Goal: Task Accomplishment & Management: Use online tool/utility

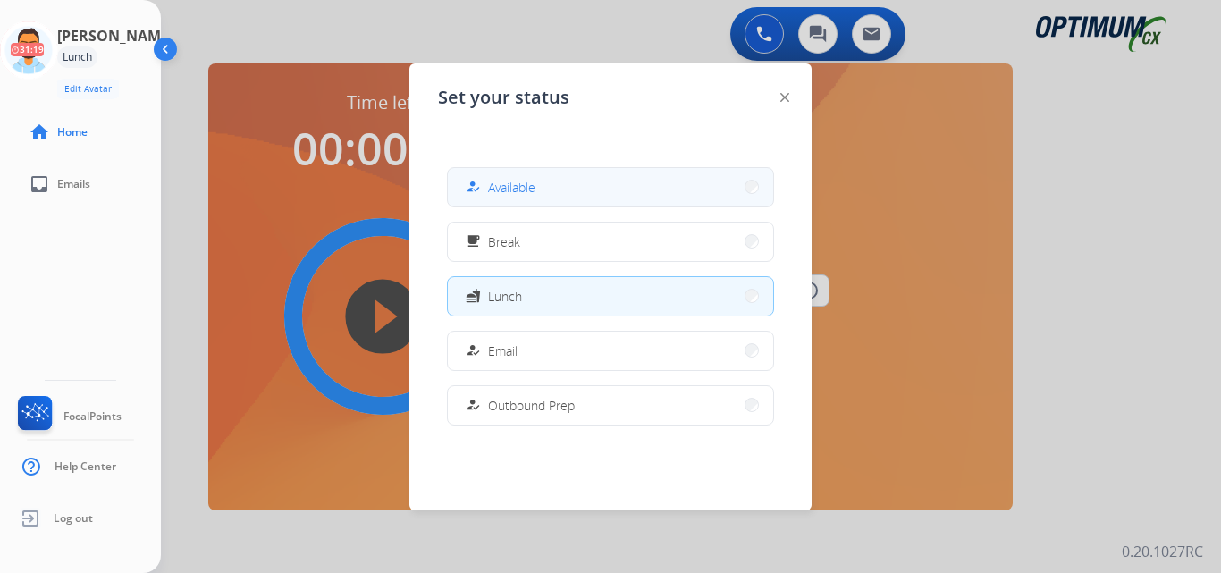
click at [508, 193] on span "Available" at bounding box center [511, 187] width 47 height 19
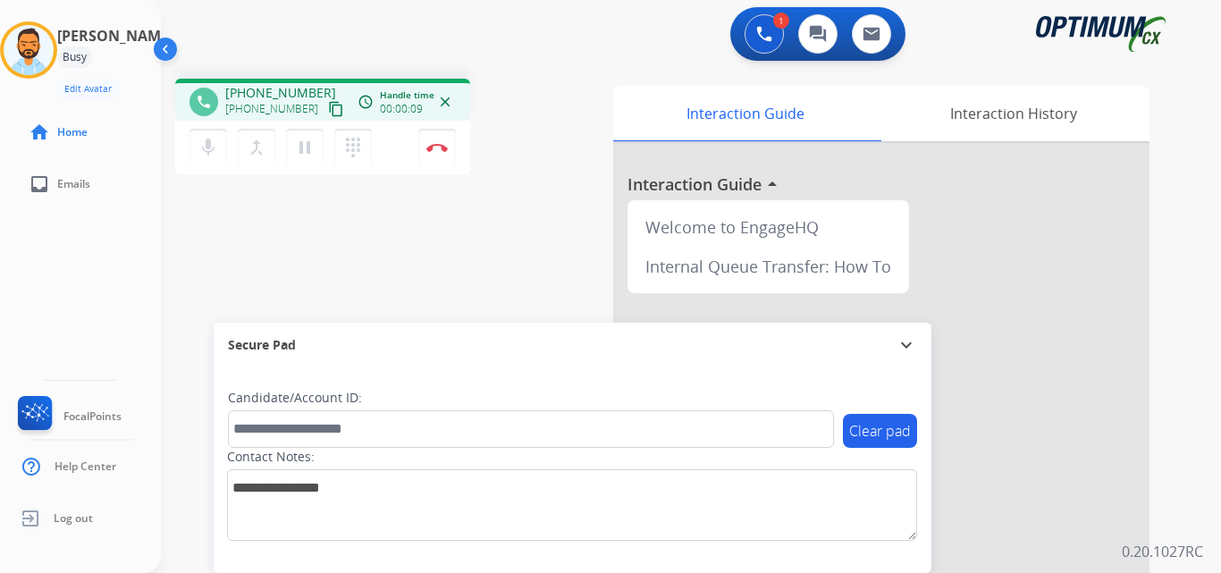
click at [328, 113] on mat-icon "content_copy" at bounding box center [336, 109] width 16 height 16
click at [434, 146] on img at bounding box center [436, 147] width 21 height 9
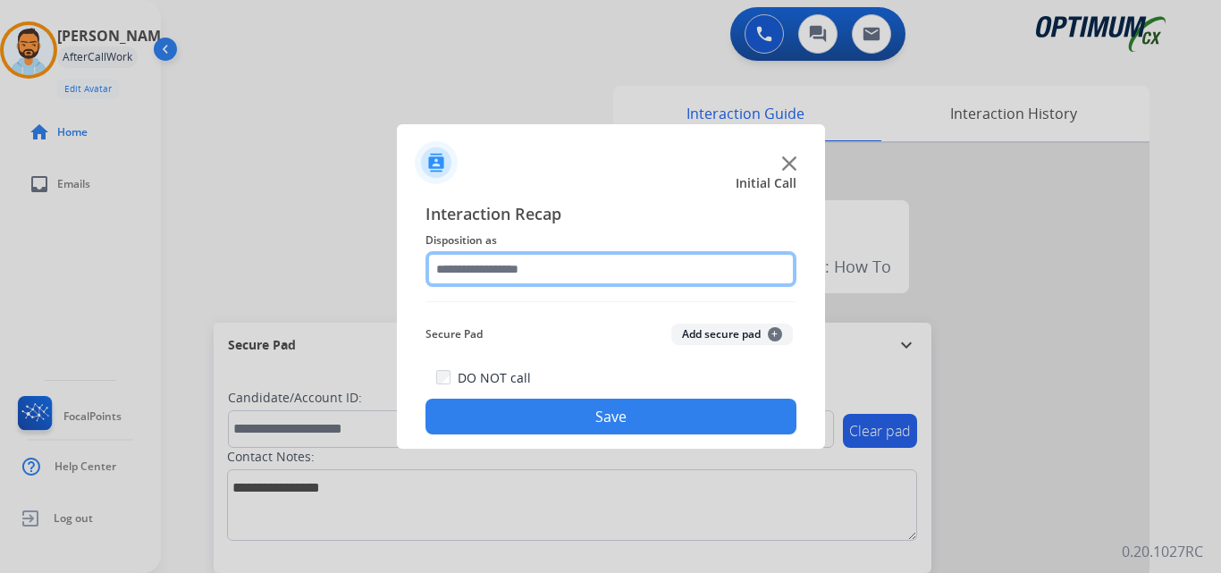
click at [589, 262] on input "text" at bounding box center [610, 269] width 371 height 36
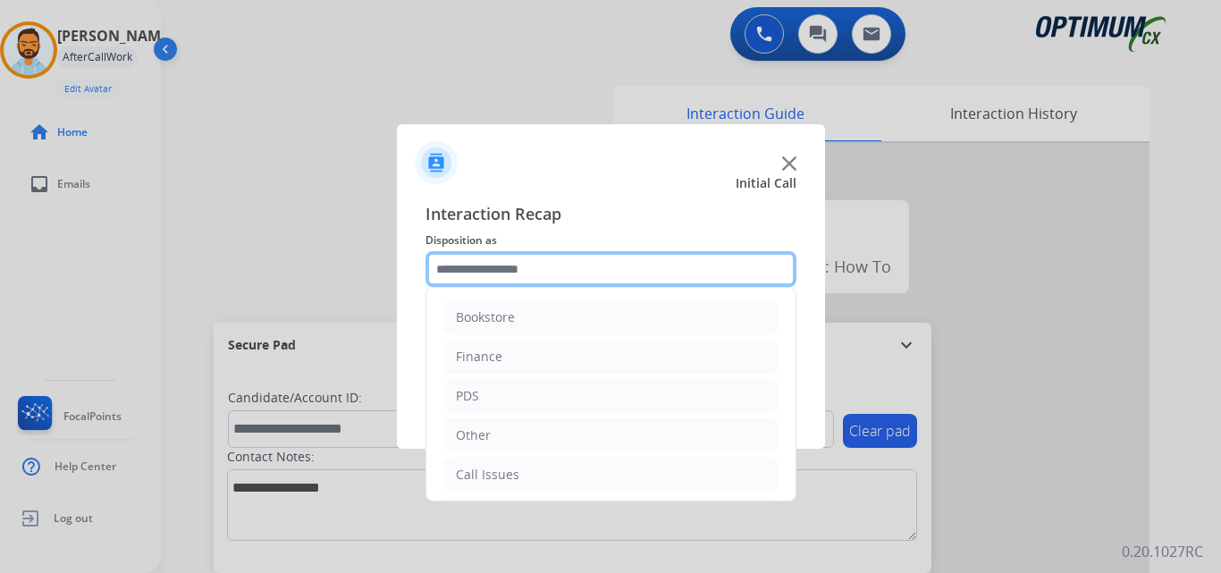
scroll to position [122, 0]
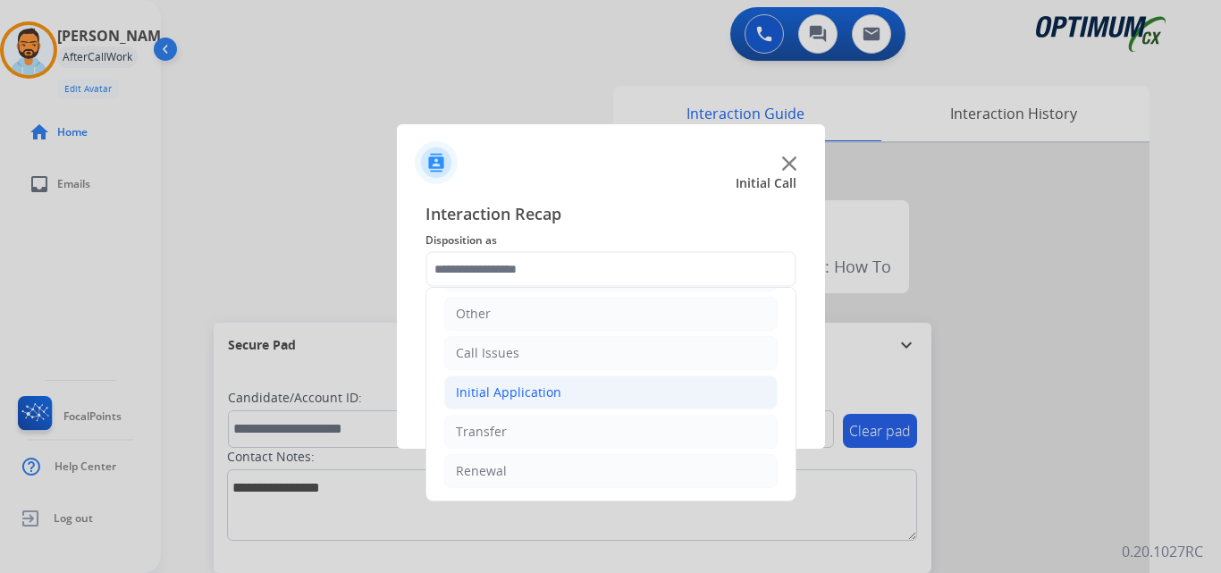
click at [543, 396] on div "Initial Application" at bounding box center [508, 392] width 105 height 18
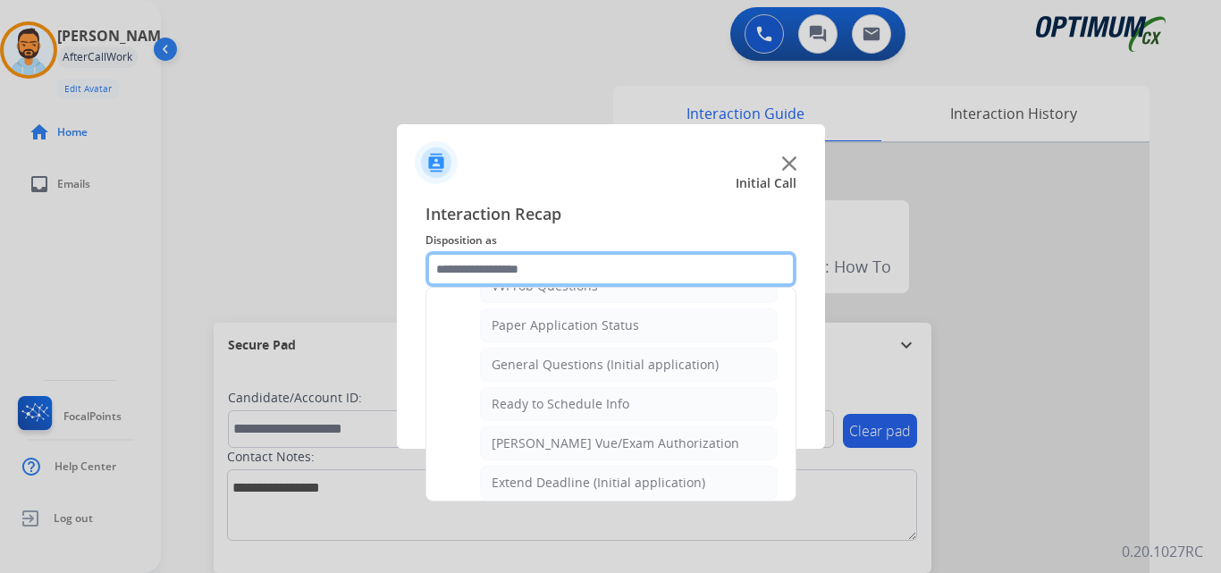
scroll to position [1004, 0]
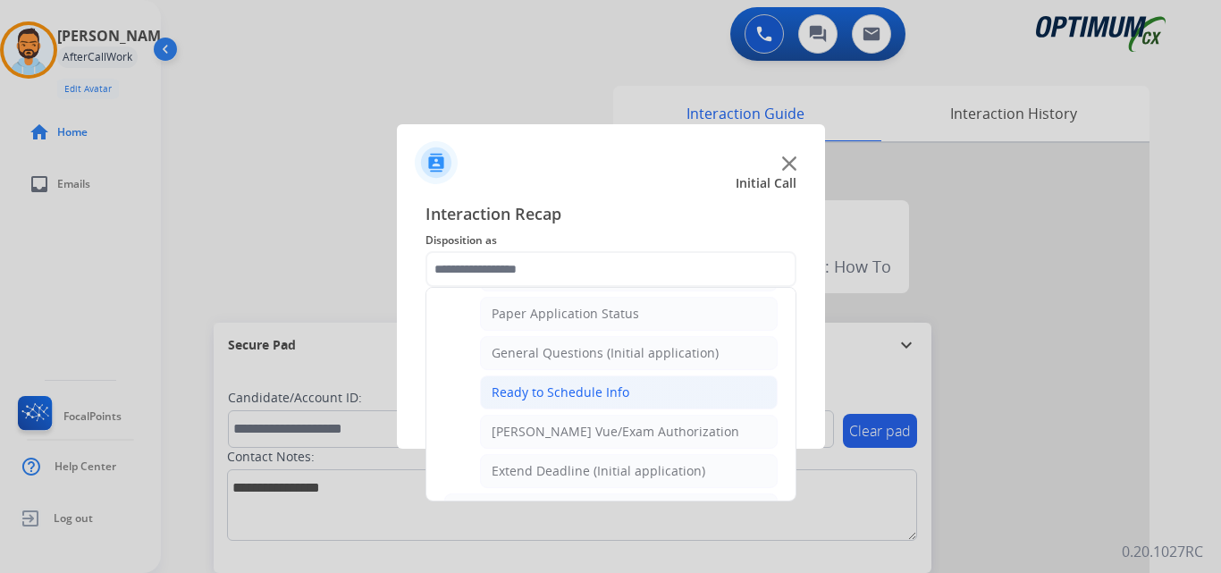
click at [611, 382] on li "Ready to Schedule Info" at bounding box center [629, 392] width 298 height 34
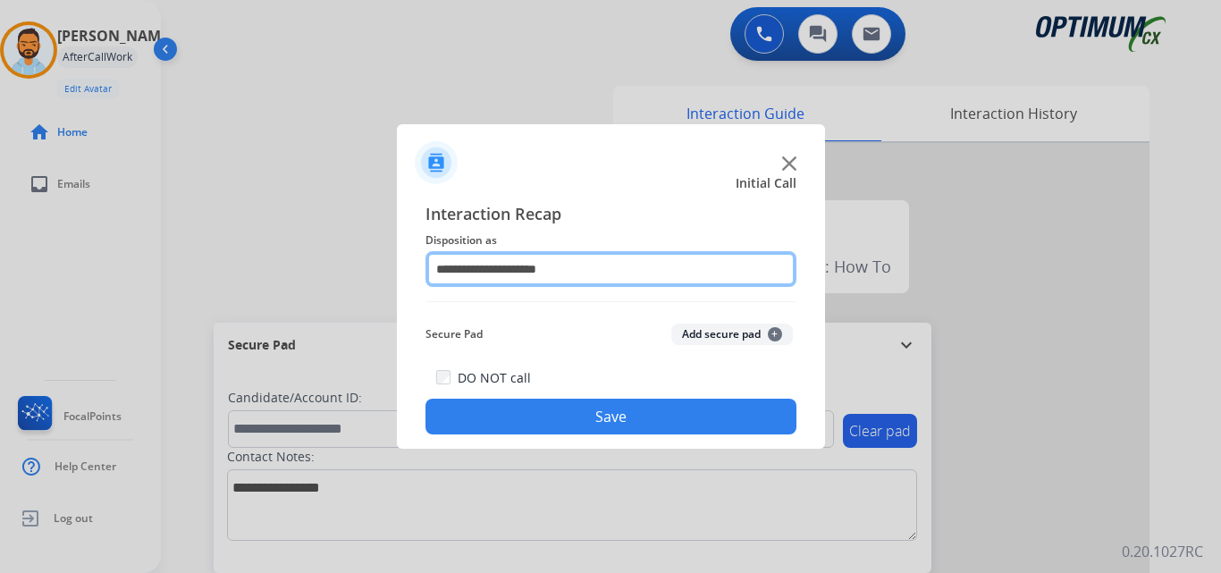
click at [576, 264] on input "**********" at bounding box center [610, 269] width 371 height 36
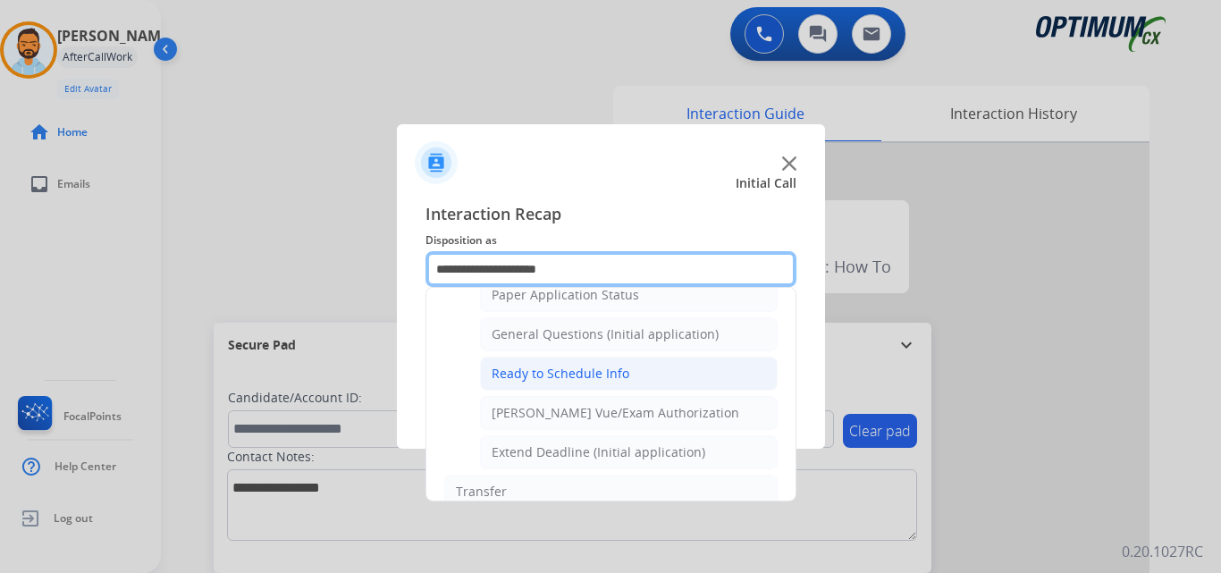
scroll to position [992, 0]
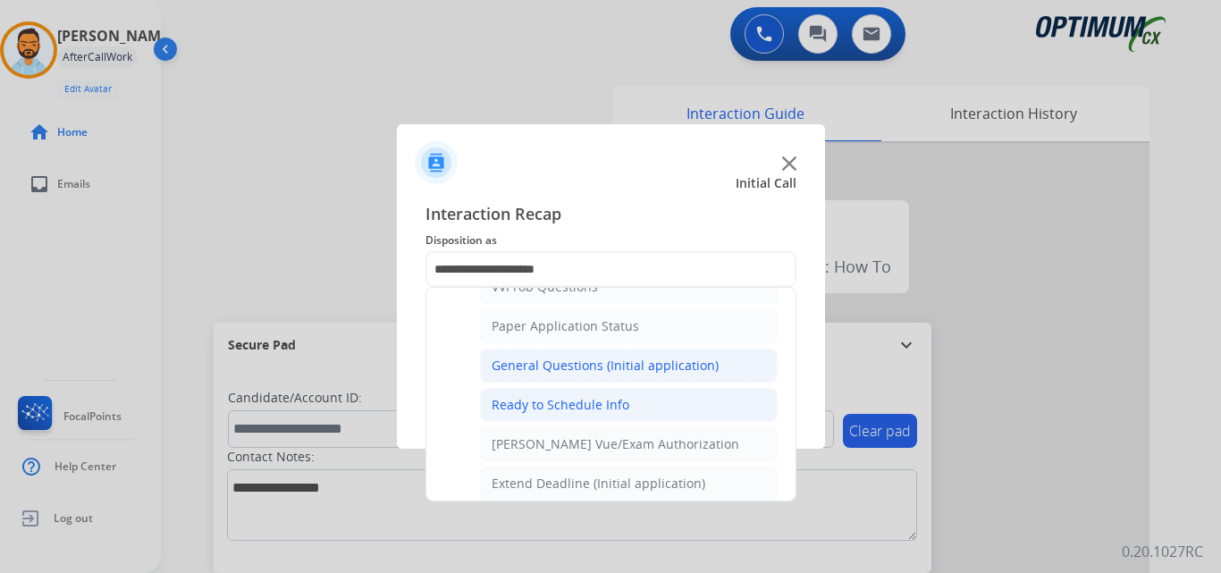
click at [602, 367] on div "General Questions (Initial application)" at bounding box center [604, 366] width 227 height 18
type input "**********"
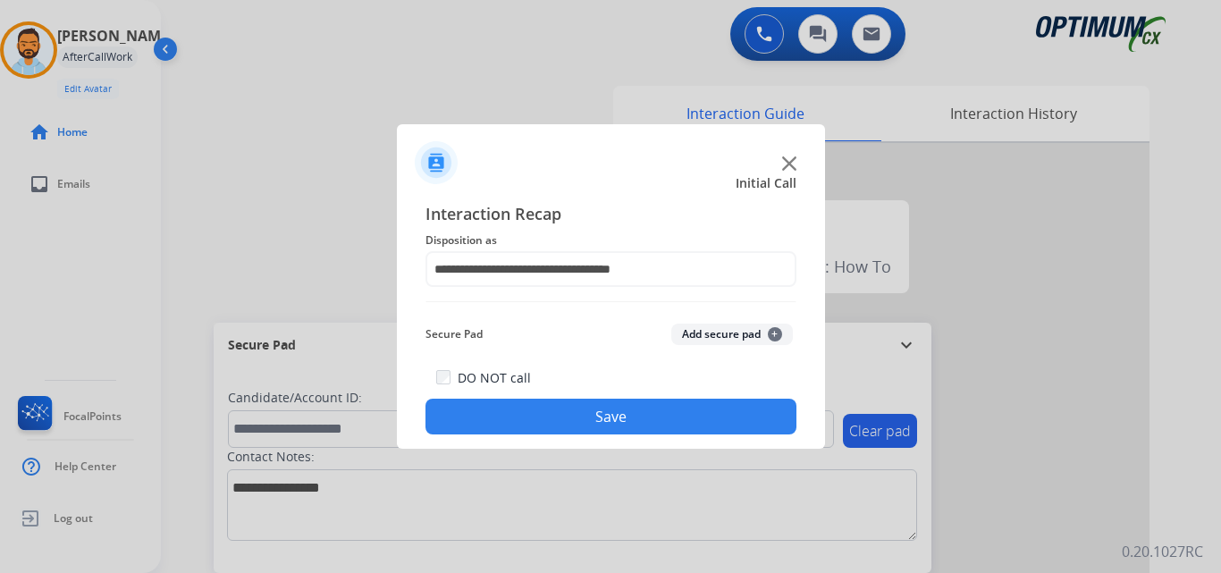
click at [600, 419] on button "Save" at bounding box center [610, 417] width 371 height 36
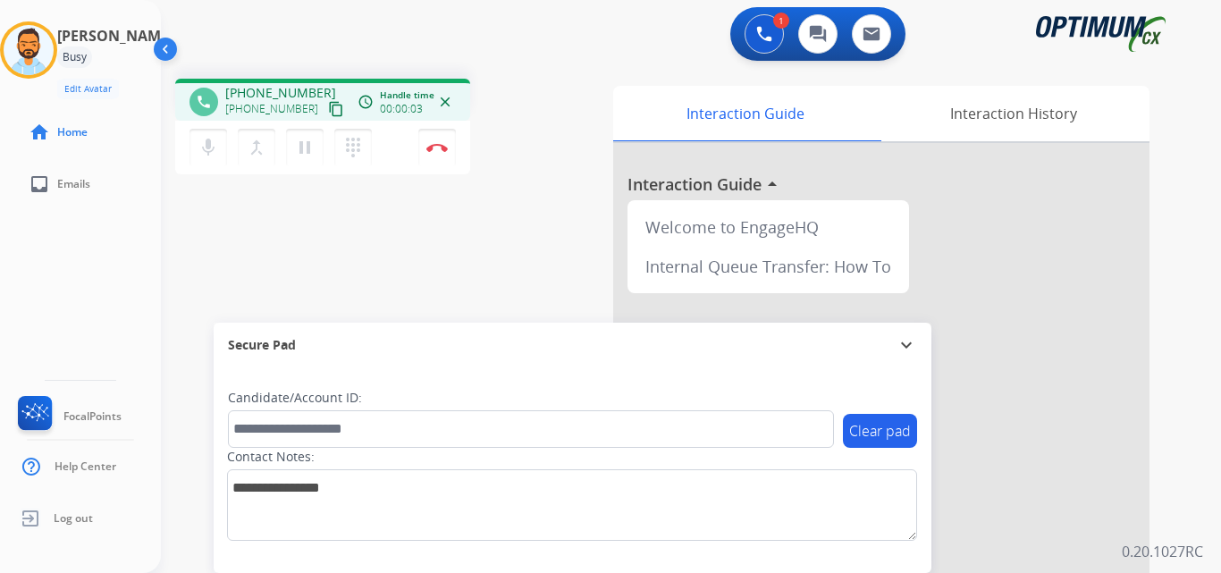
click at [328, 115] on mat-icon "content_copy" at bounding box center [336, 109] width 16 height 16
click at [438, 148] on img at bounding box center [436, 147] width 21 height 9
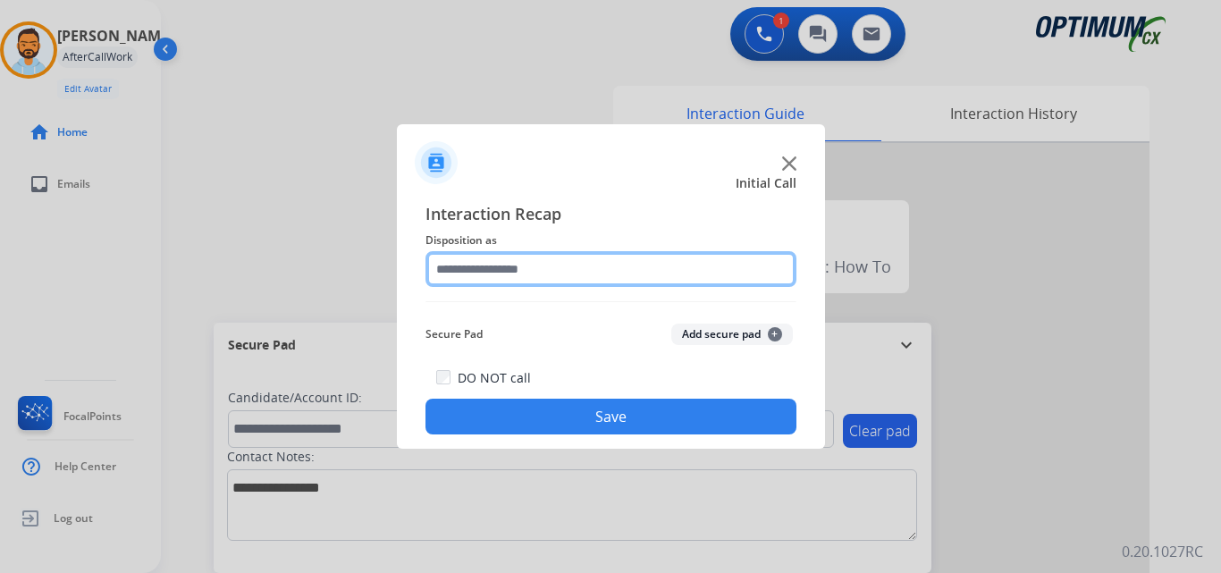
click at [639, 252] on input "text" at bounding box center [610, 269] width 371 height 36
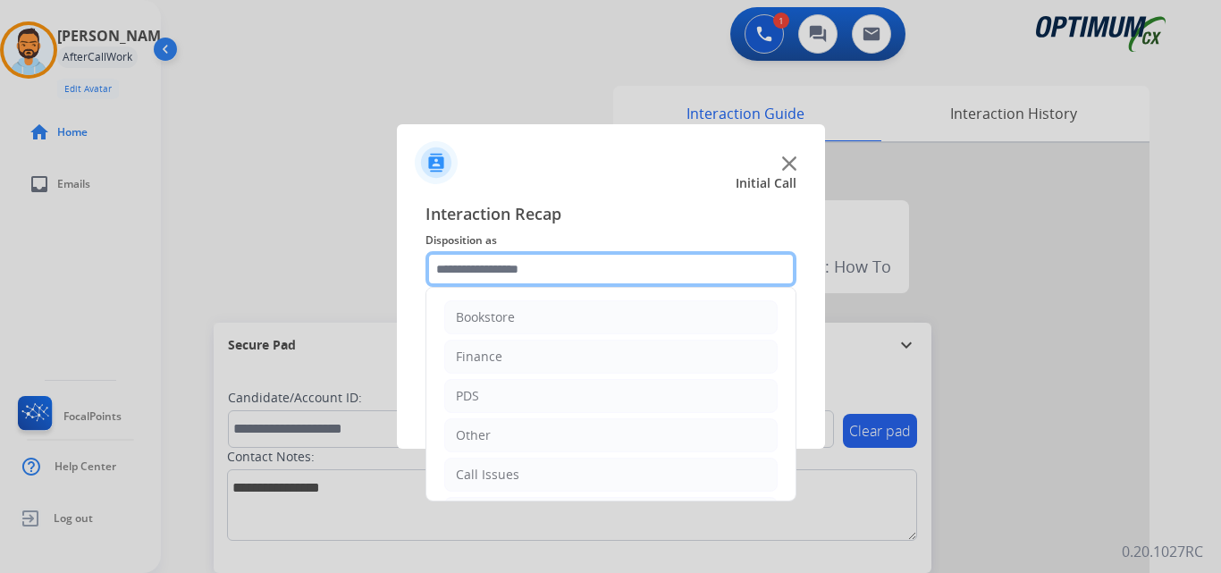
scroll to position [122, 0]
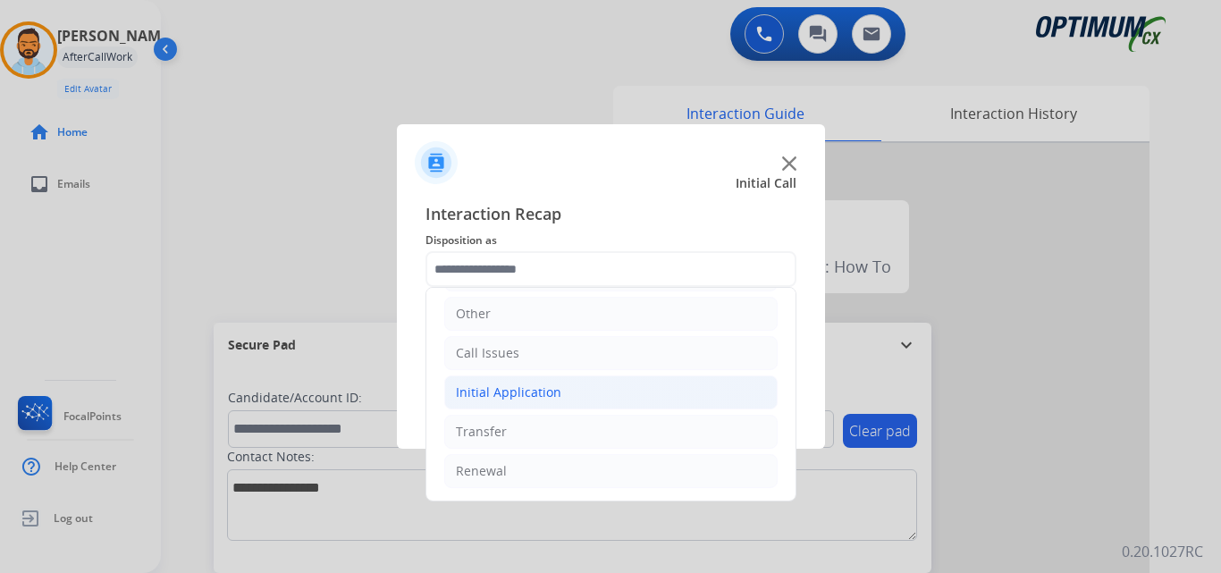
click at [577, 406] on li "Initial Application" at bounding box center [610, 392] width 333 height 34
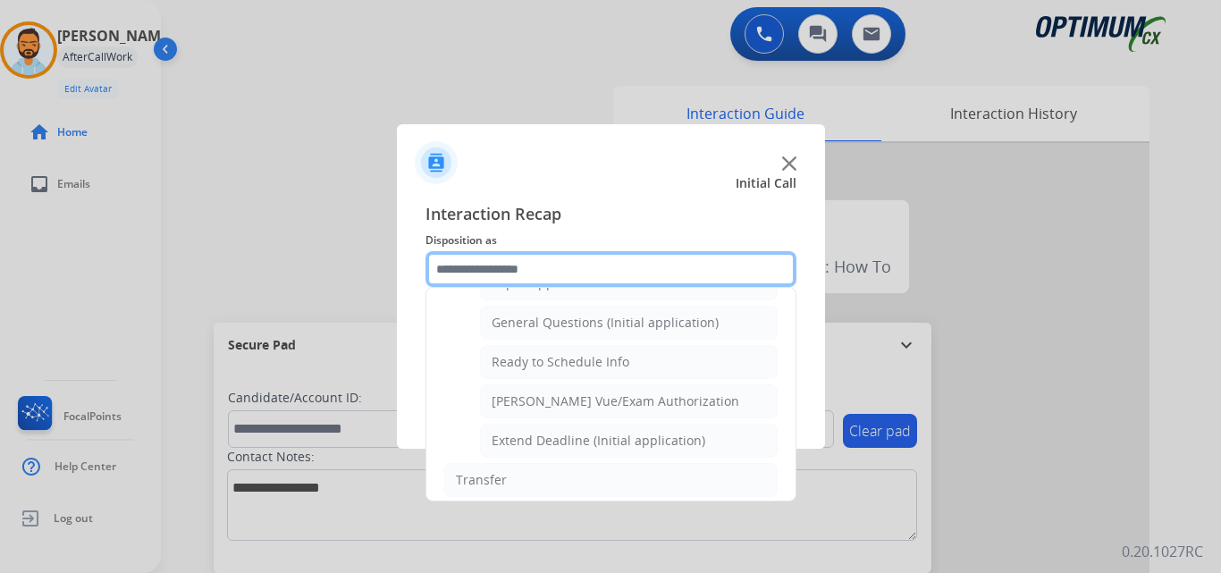
scroll to position [1029, 0]
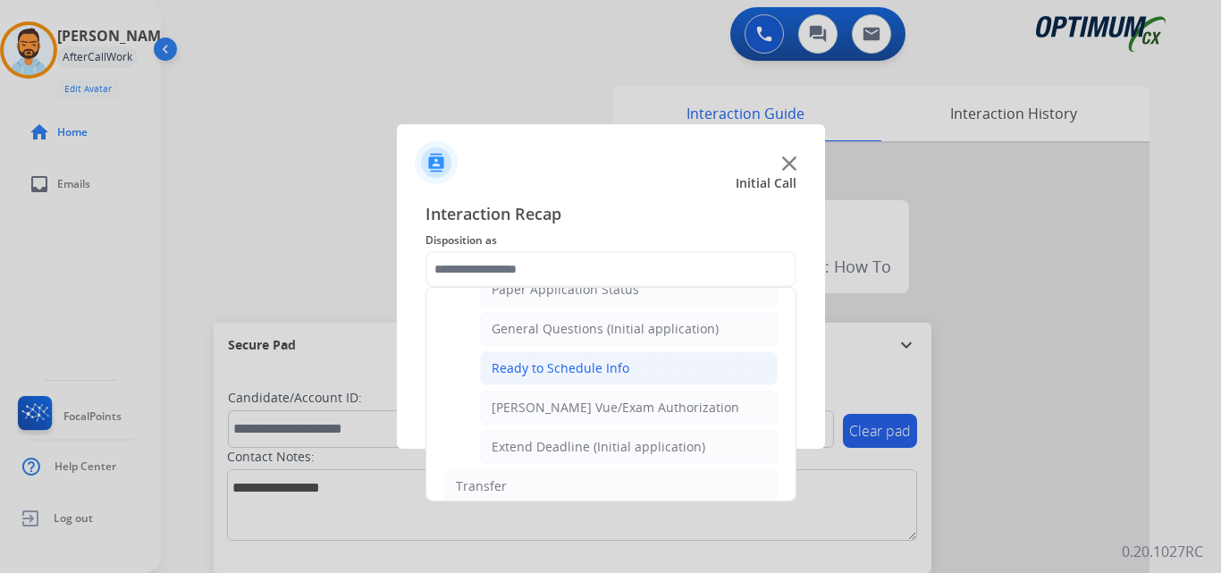
click at [610, 363] on div "Ready to Schedule Info" at bounding box center [560, 368] width 138 height 18
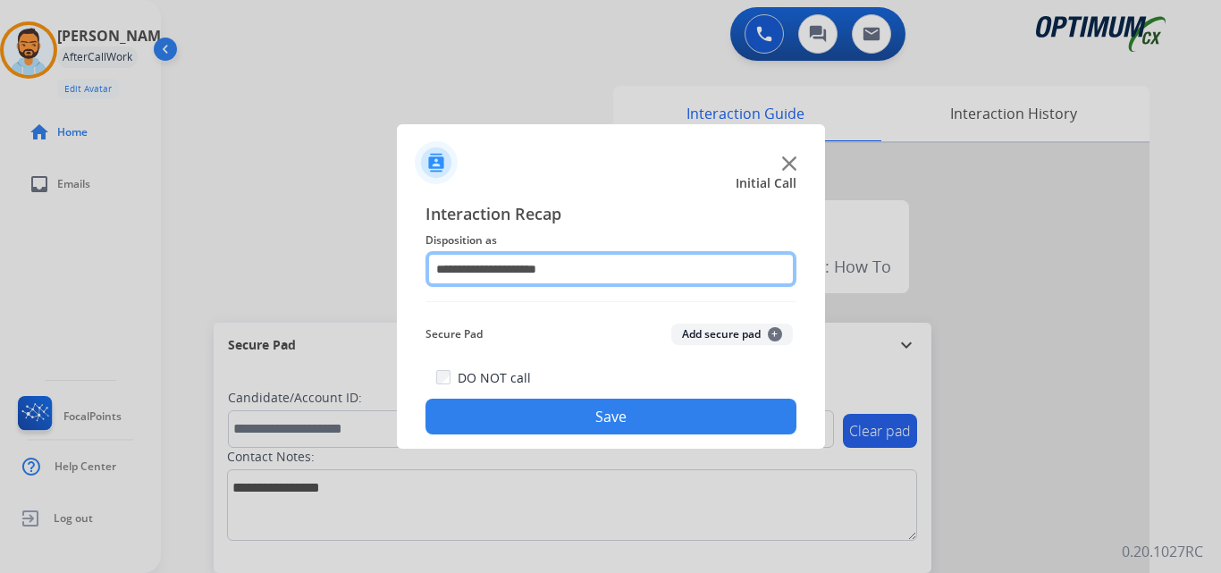
click at [630, 261] on input "**********" at bounding box center [610, 269] width 371 height 36
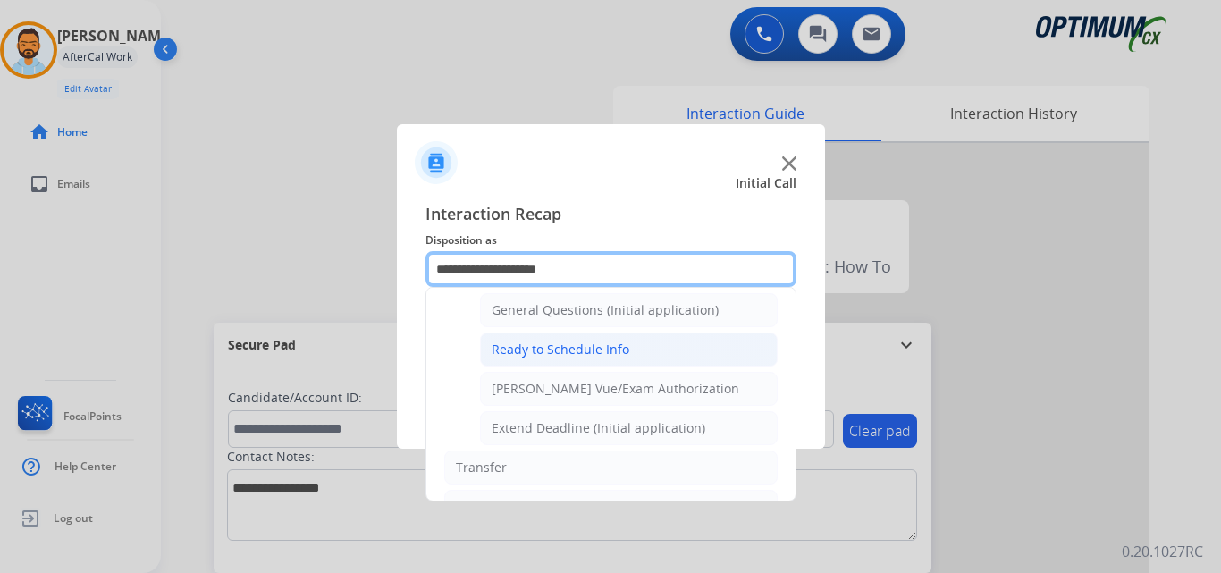
scroll to position [1035, 0]
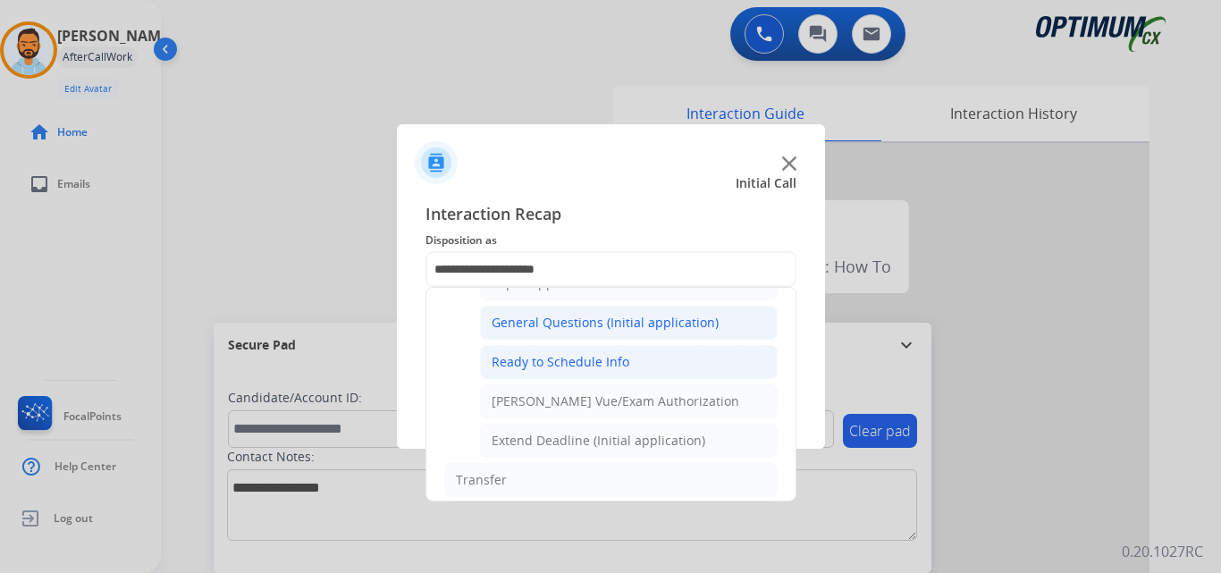
click at [614, 327] on div "General Questions (Initial application)" at bounding box center [604, 323] width 227 height 18
type input "**********"
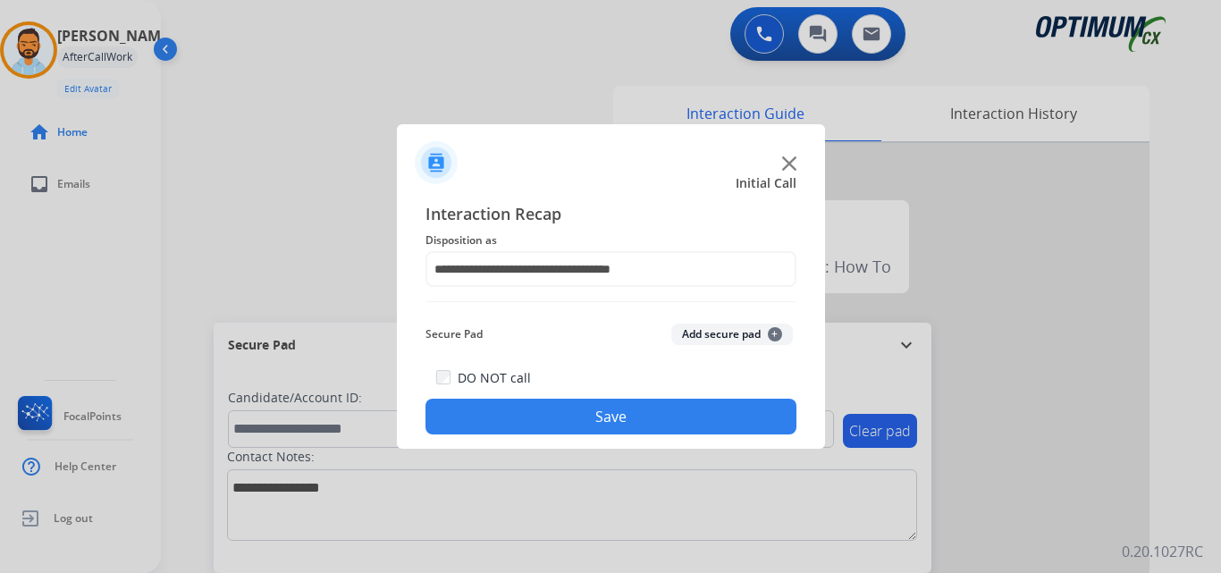
click at [621, 406] on button "Save" at bounding box center [610, 417] width 371 height 36
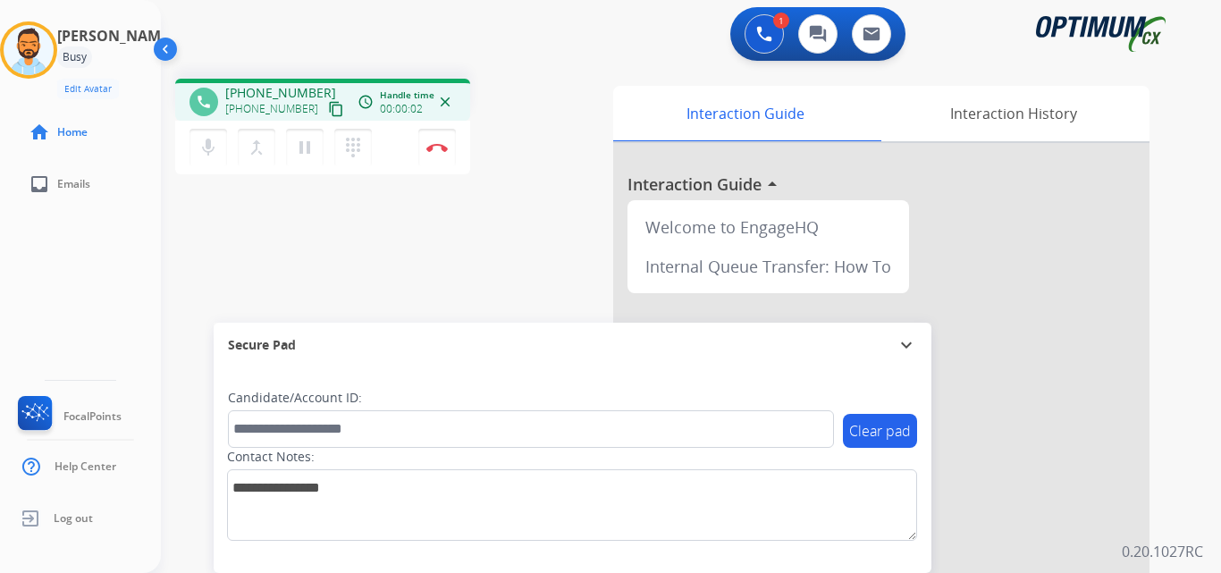
click at [328, 110] on mat-icon "content_copy" at bounding box center [336, 109] width 16 height 16
click at [433, 148] on img at bounding box center [436, 147] width 21 height 9
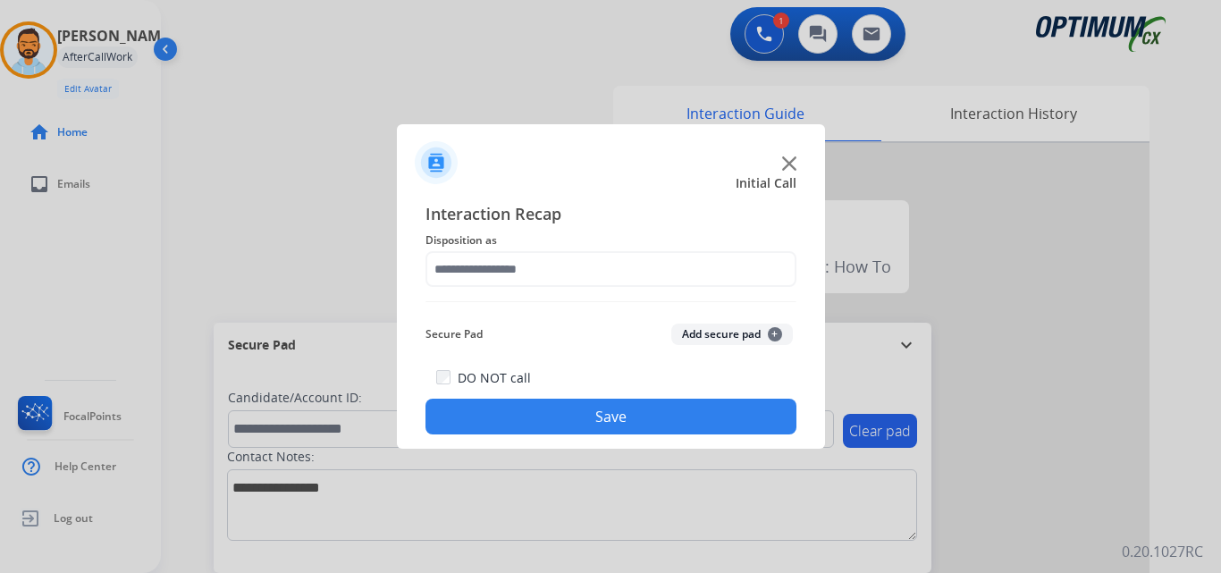
click at [622, 299] on div "Interaction Recap Disposition as Secure Pad Add secure pad + DO NOT call Save" at bounding box center [610, 317] width 371 height 233
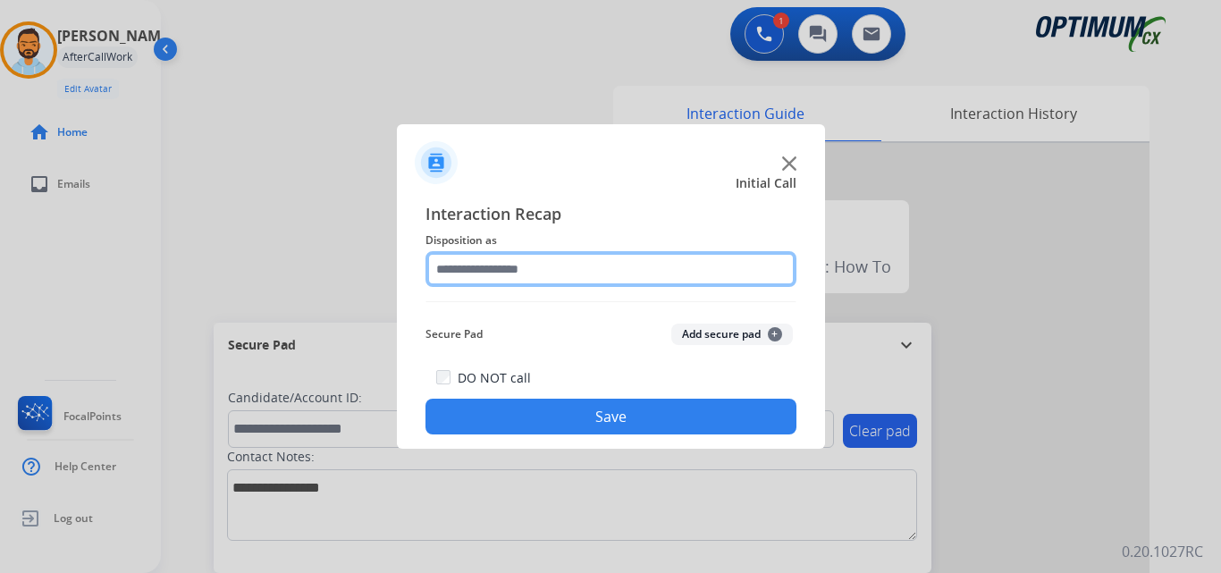
click at [626, 277] on input "text" at bounding box center [610, 269] width 371 height 36
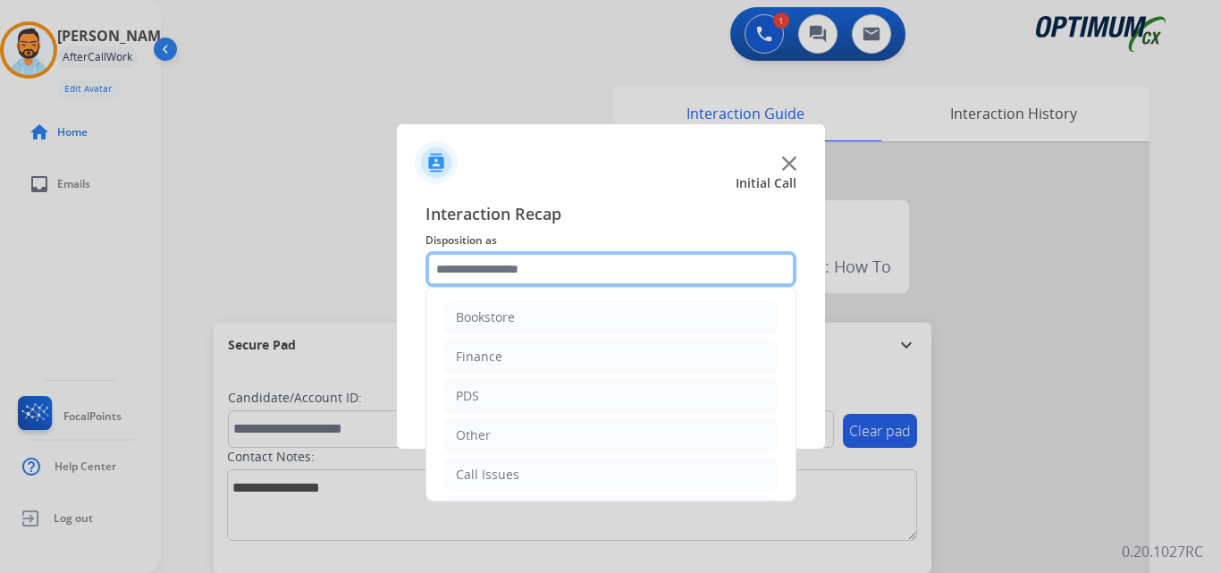
scroll to position [122, 0]
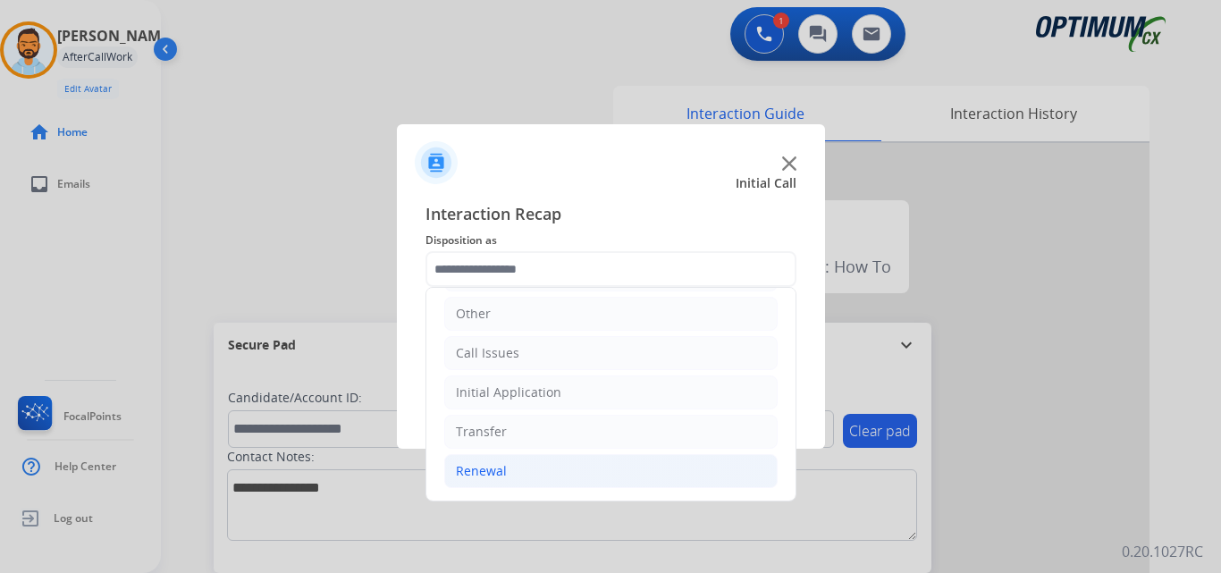
click at [545, 469] on li "Renewal" at bounding box center [610, 471] width 333 height 34
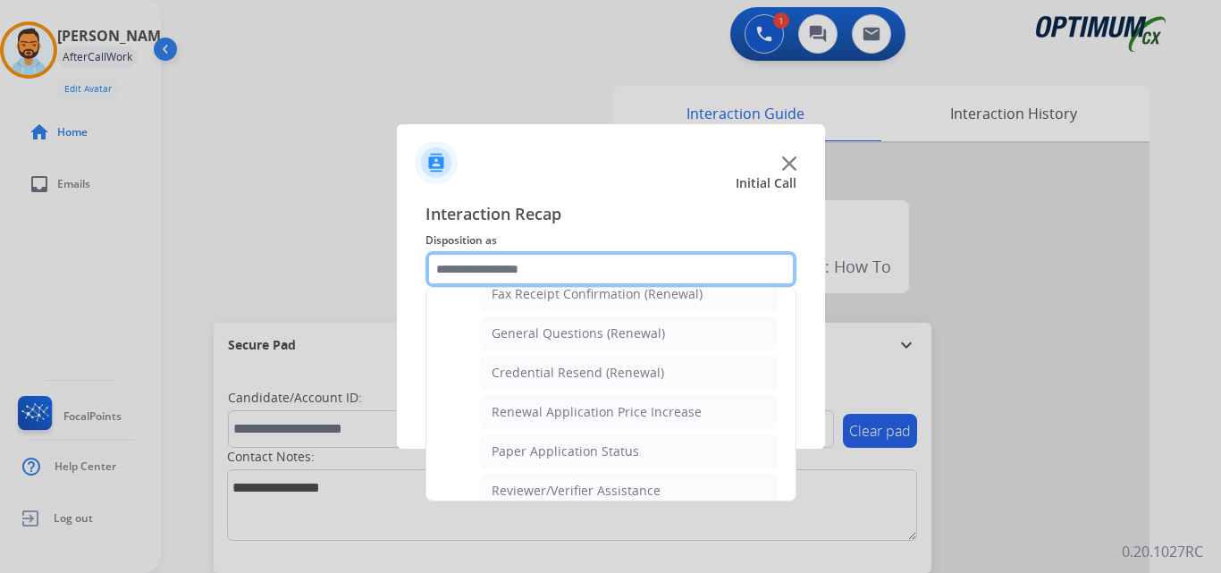
scroll to position [505, 0]
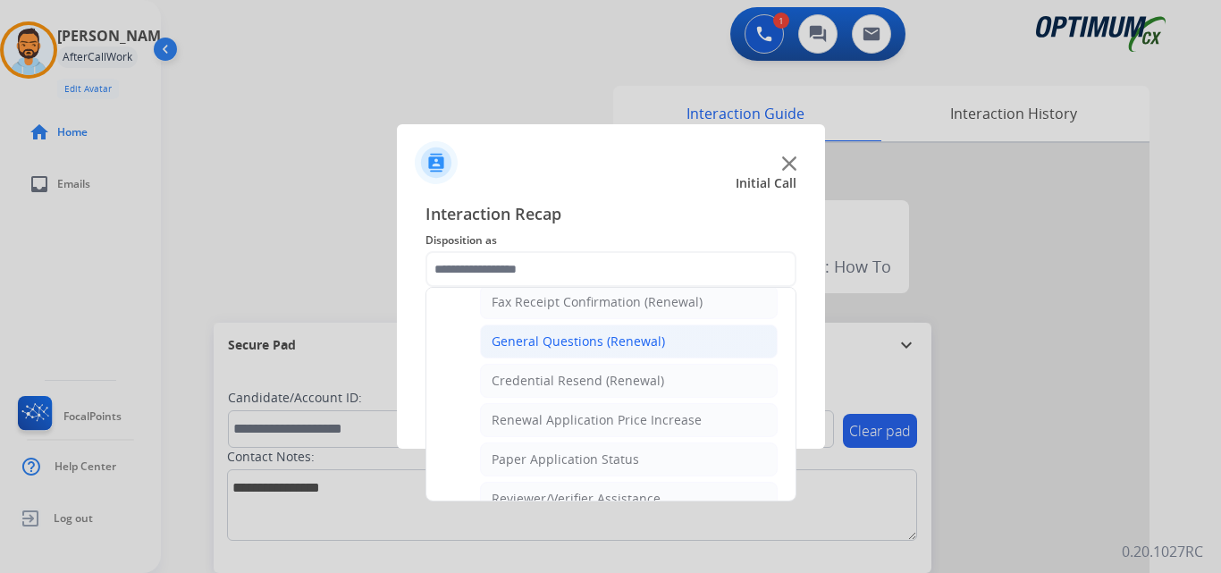
click at [627, 330] on li "General Questions (Renewal)" at bounding box center [629, 341] width 298 height 34
type input "**********"
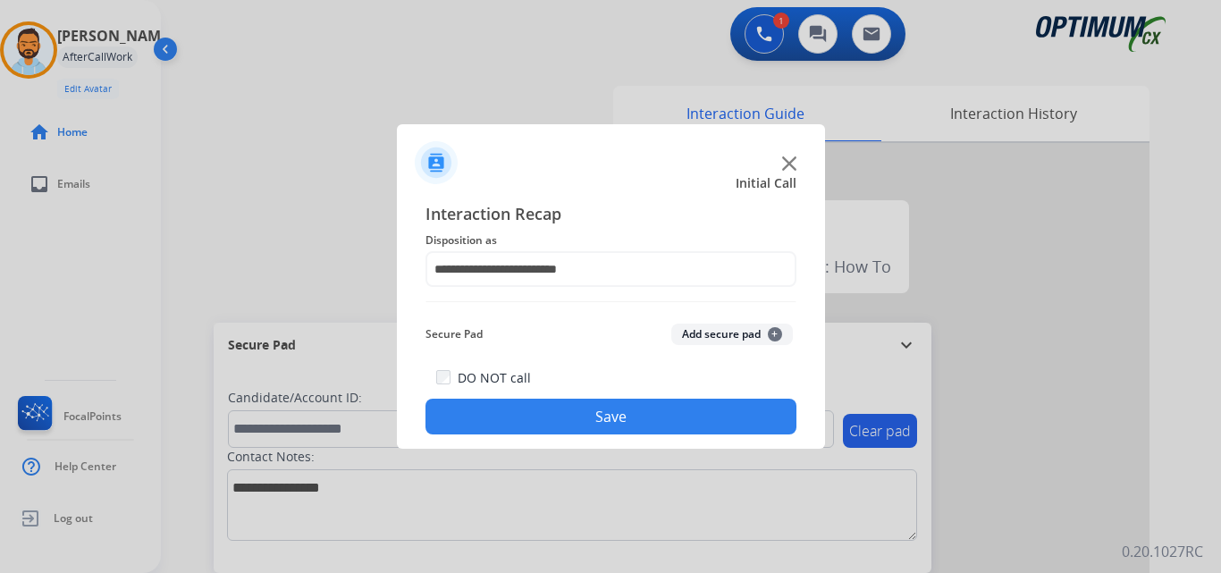
click at [617, 423] on button "Save" at bounding box center [610, 417] width 371 height 36
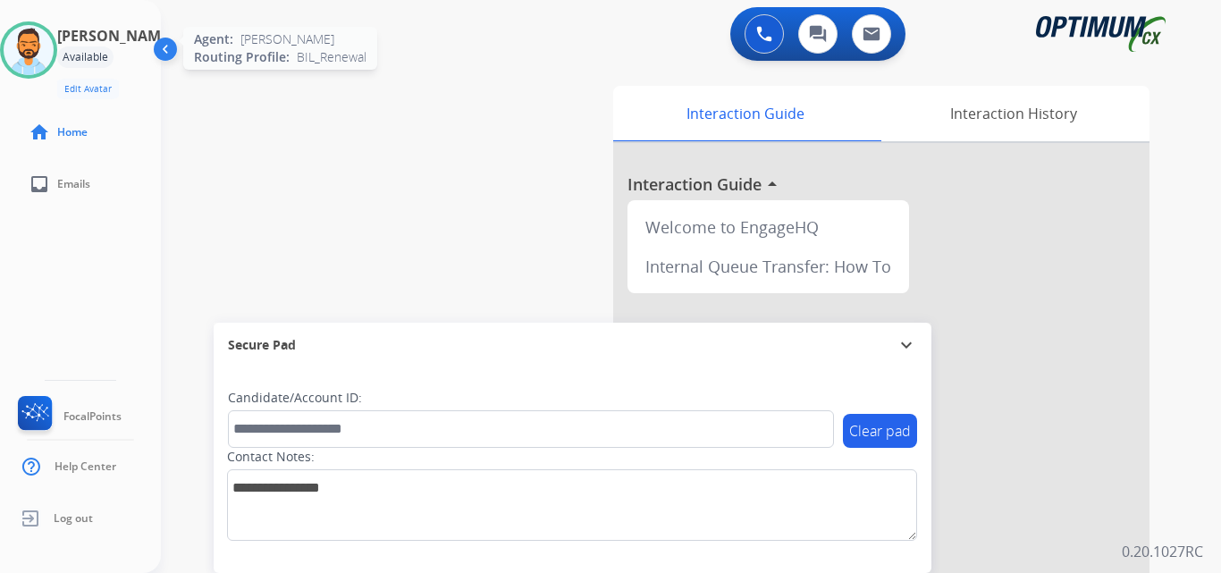
click at [40, 60] on img at bounding box center [29, 50] width 50 height 50
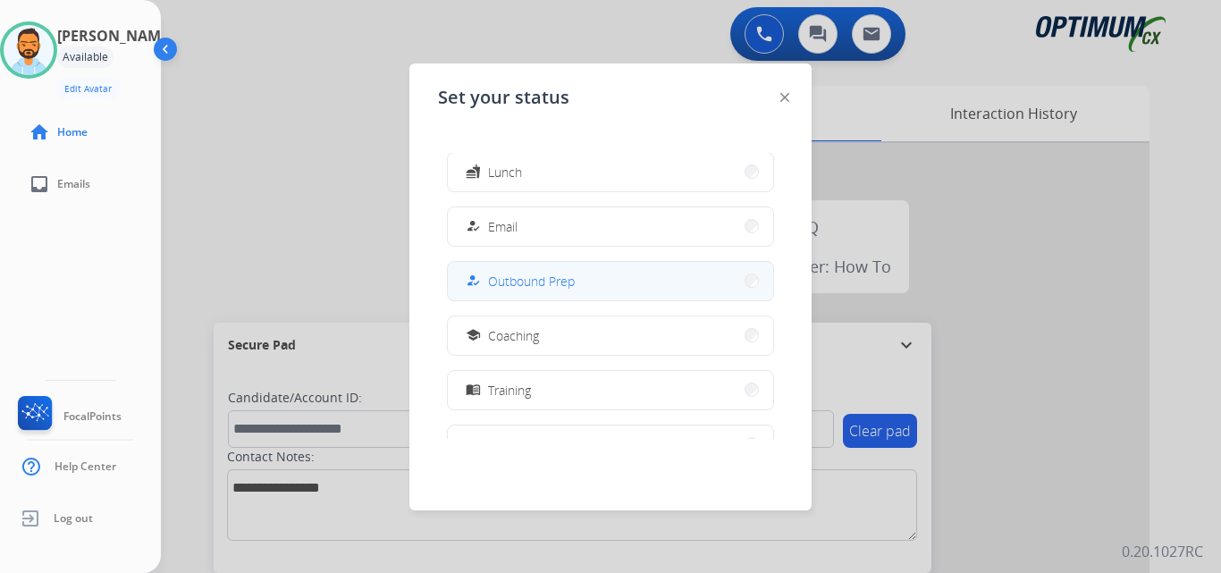
scroll to position [127, 0]
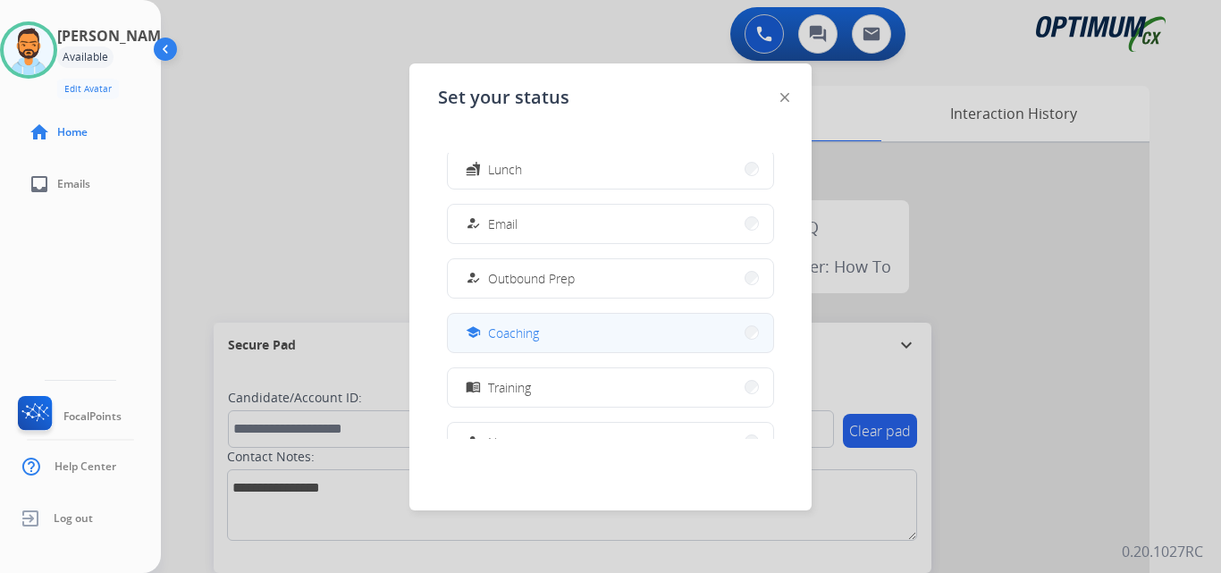
click at [617, 332] on button "school Coaching" at bounding box center [610, 333] width 325 height 38
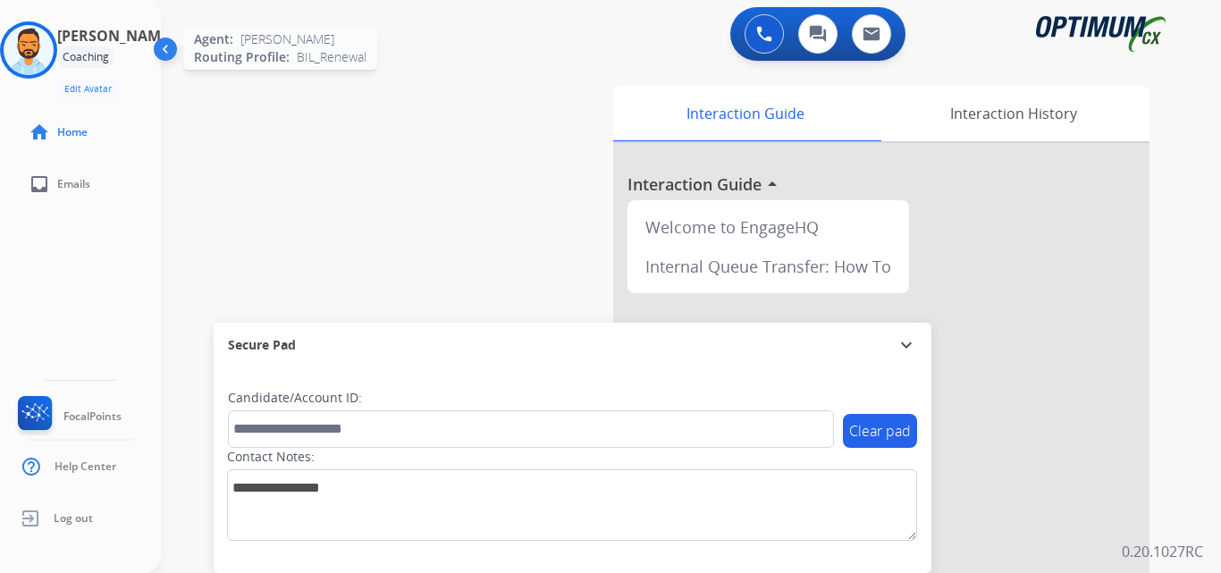
click at [34, 53] on img at bounding box center [29, 50] width 50 height 50
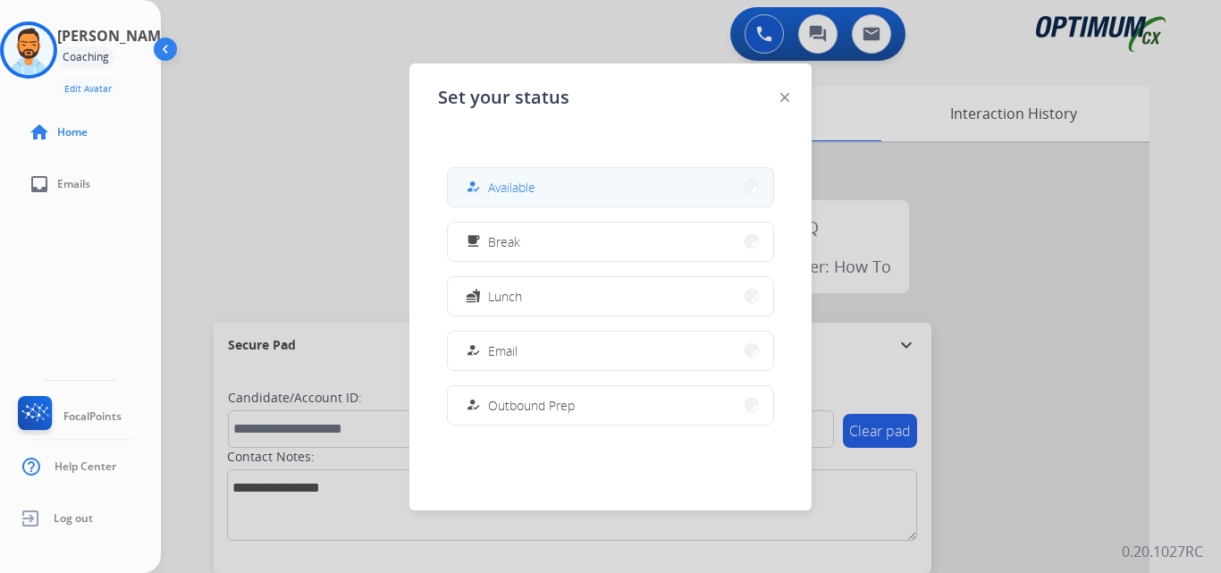
click at [490, 186] on div "how_to_reg Available" at bounding box center [498, 186] width 73 height 21
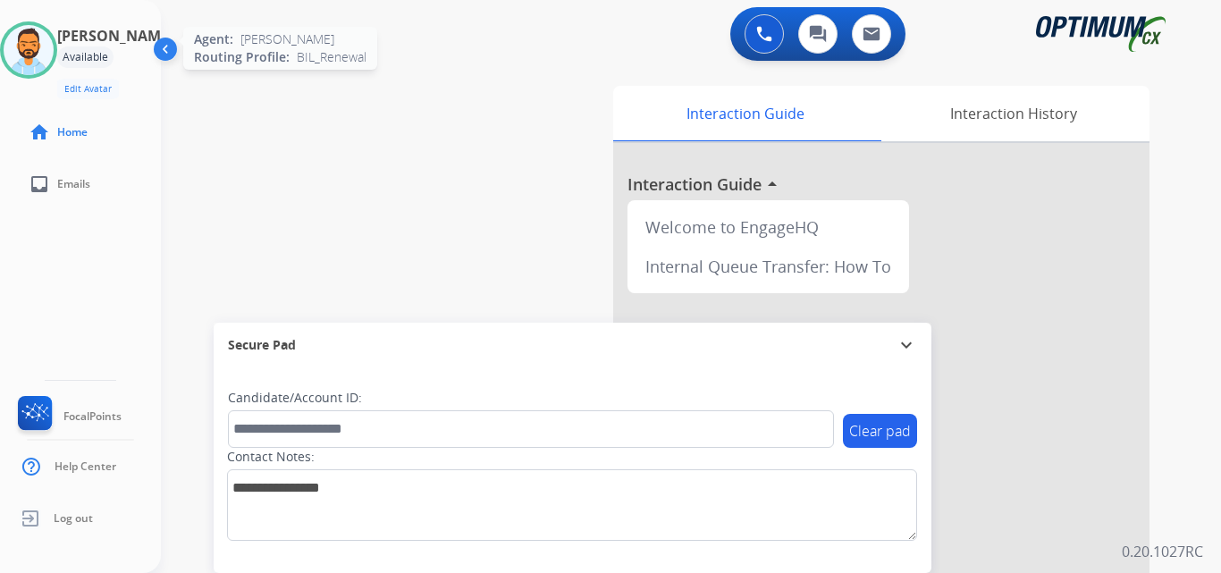
click at [38, 53] on img at bounding box center [29, 50] width 50 height 50
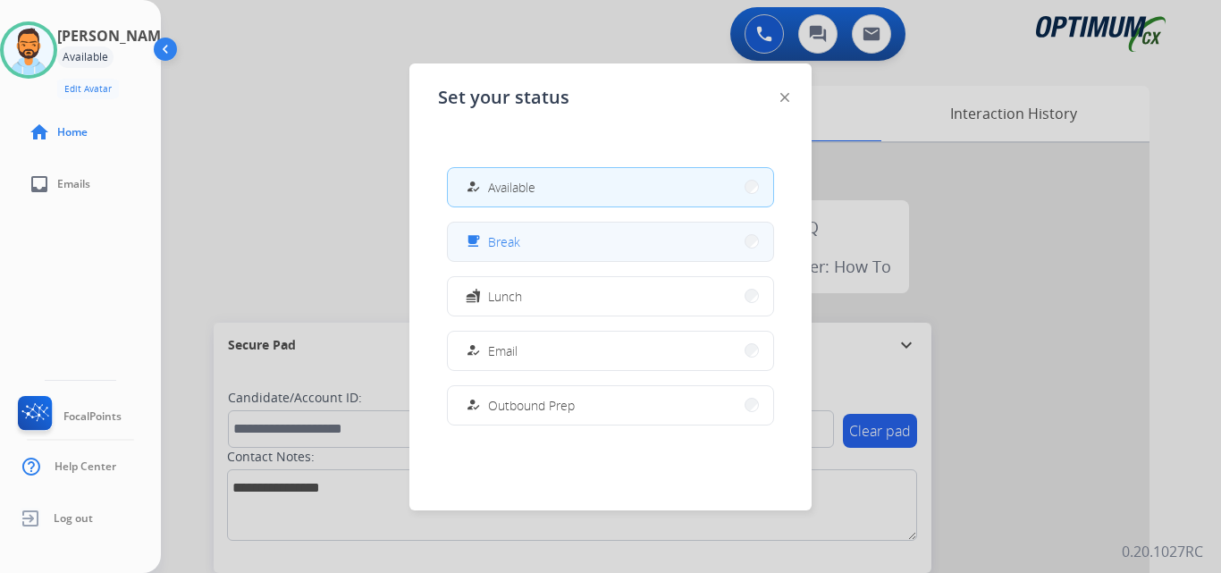
click at [508, 254] on button "free_breakfast Break" at bounding box center [610, 242] width 325 height 38
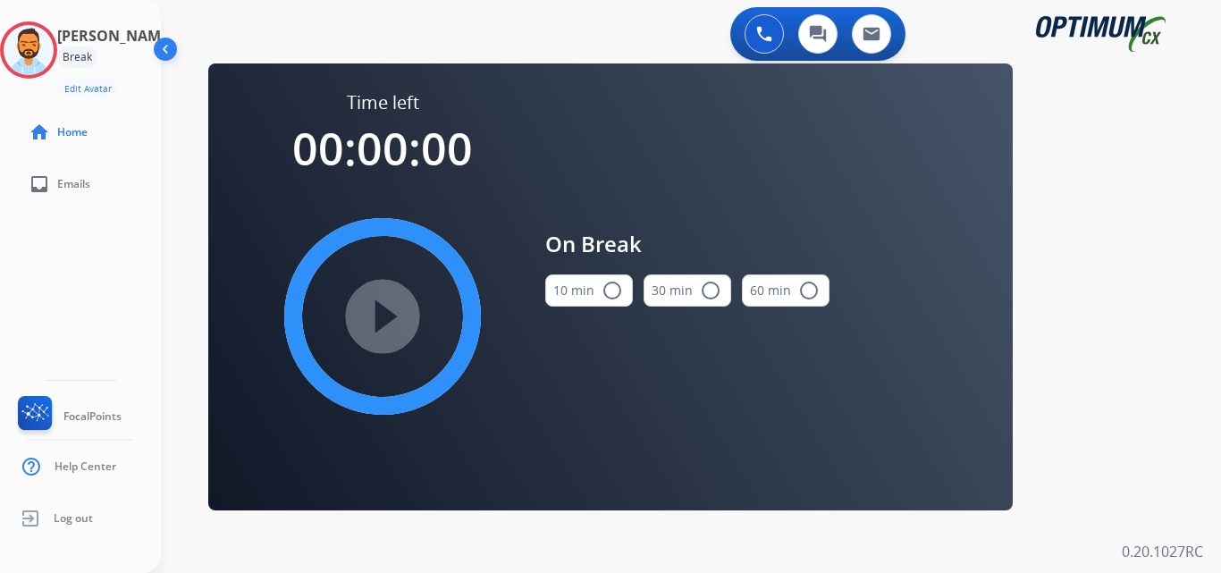
click at [603, 298] on mat-icon "radio_button_unchecked" at bounding box center [611, 290] width 21 height 21
click at [385, 306] on mat-icon "play_circle_filled" at bounding box center [382, 316] width 21 height 21
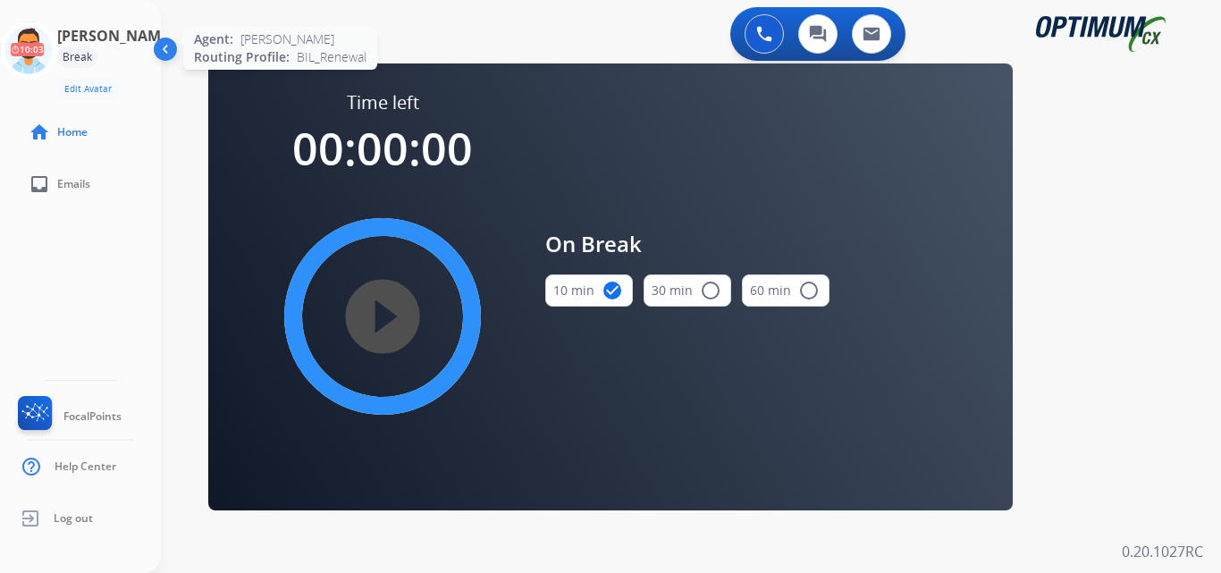
click at [39, 38] on icon at bounding box center [29, 50] width 58 height 58
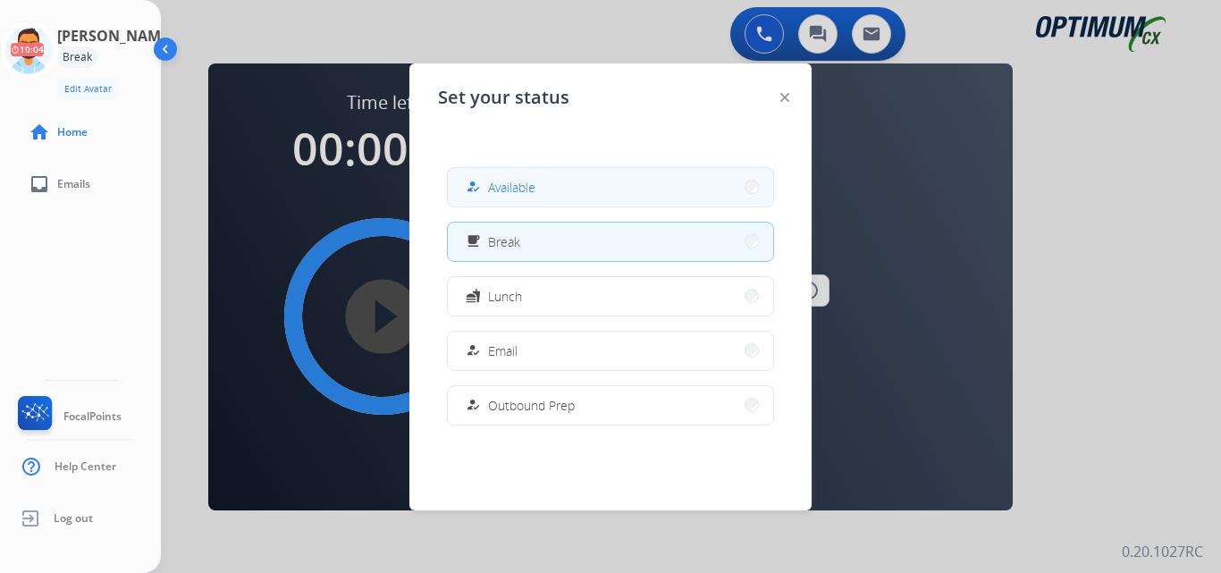
click at [568, 184] on button "how_to_reg Available" at bounding box center [610, 187] width 325 height 38
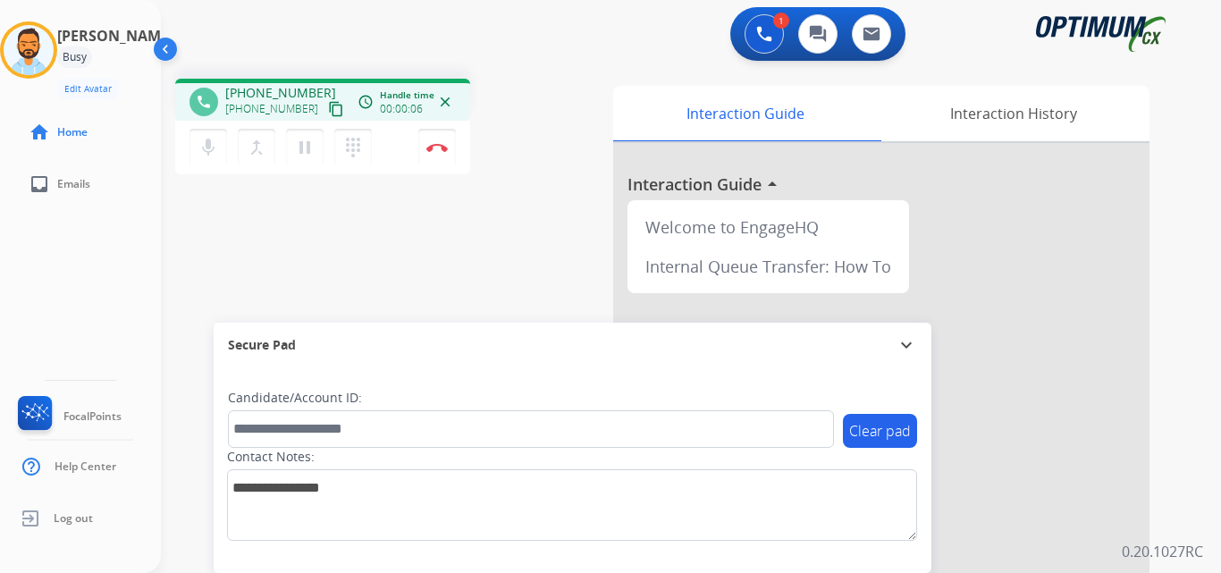
click at [328, 111] on mat-icon "content_copy" at bounding box center [336, 109] width 16 height 16
click at [435, 151] on img at bounding box center [436, 147] width 21 height 9
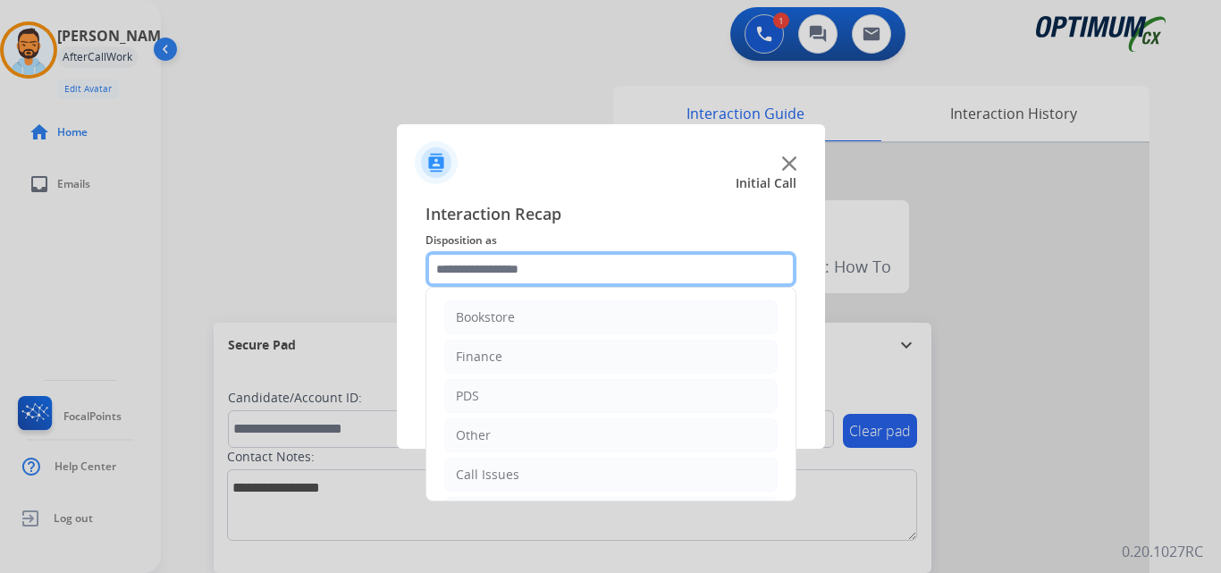
click at [533, 273] on input "text" at bounding box center [610, 269] width 371 height 36
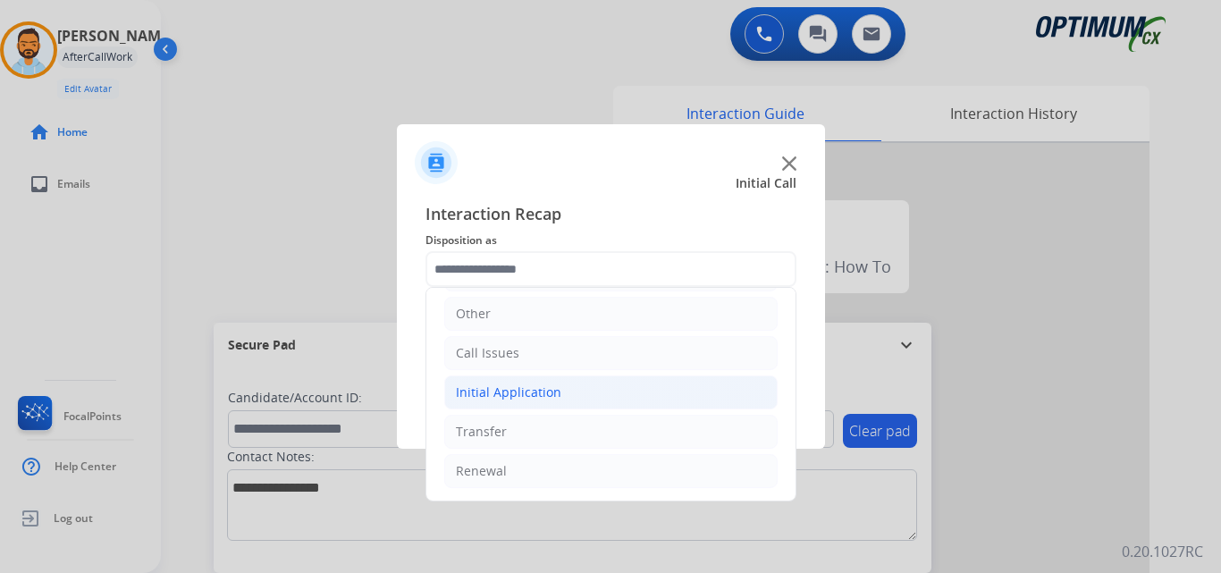
click at [575, 391] on li "Initial Application" at bounding box center [610, 392] width 333 height 34
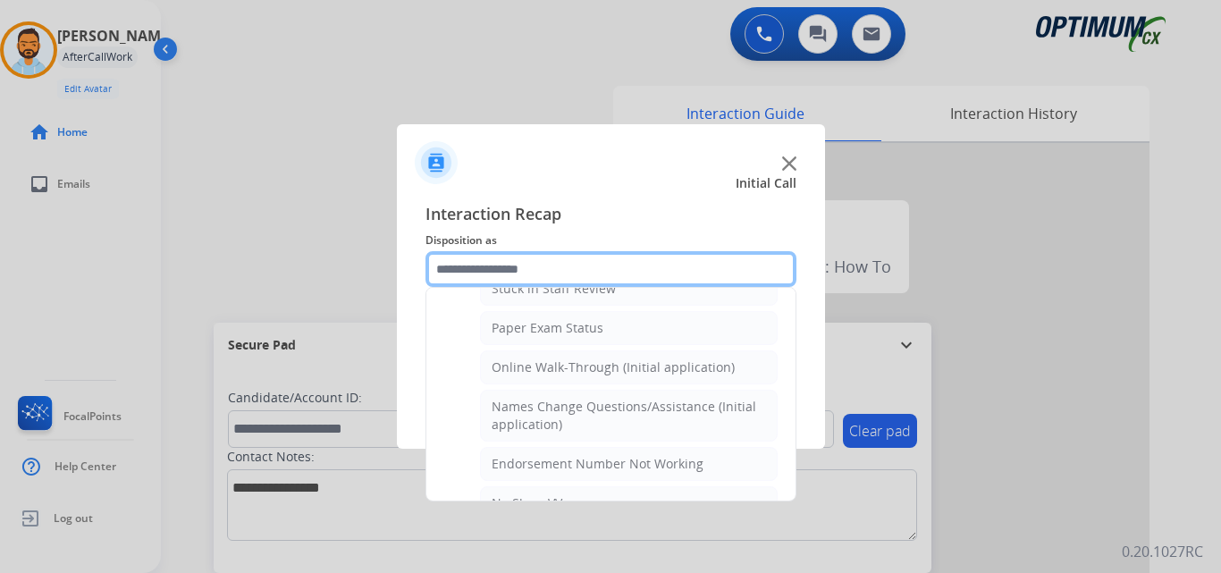
scroll to position [349, 0]
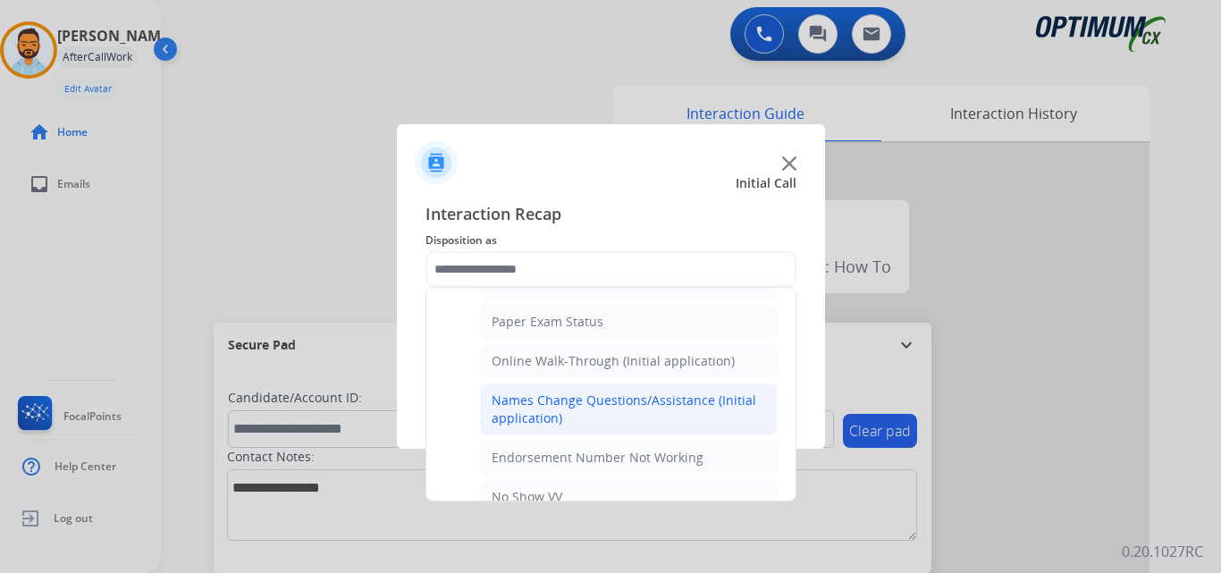
click at [653, 415] on div "Names Change Questions/Assistance (Initial application)" at bounding box center [628, 409] width 274 height 36
type input "**********"
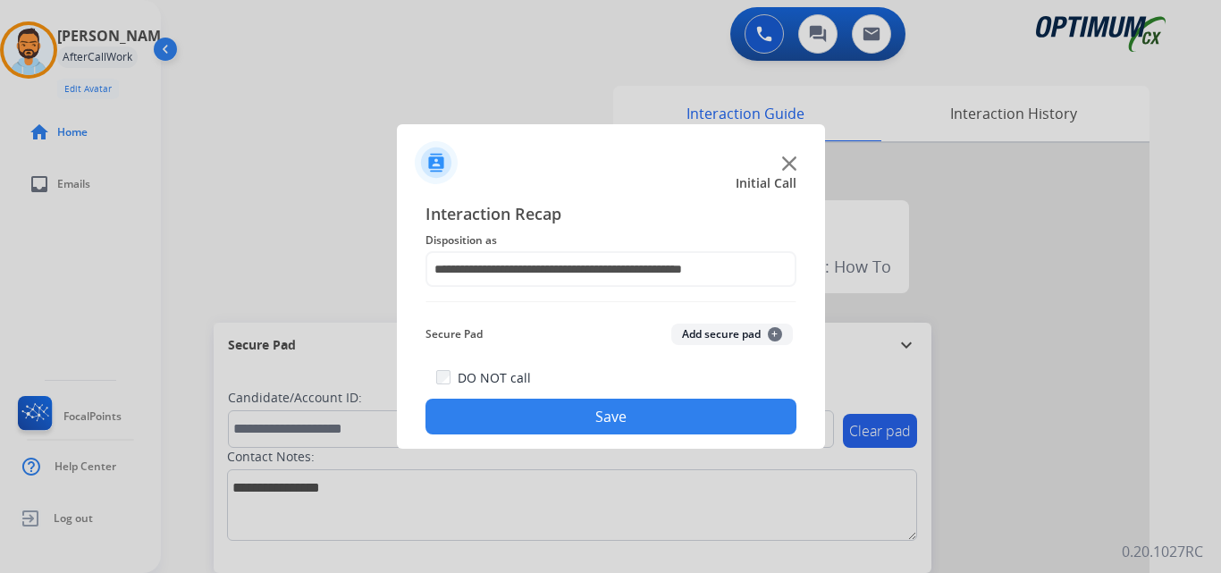
click at [623, 418] on button "Save" at bounding box center [610, 417] width 371 height 36
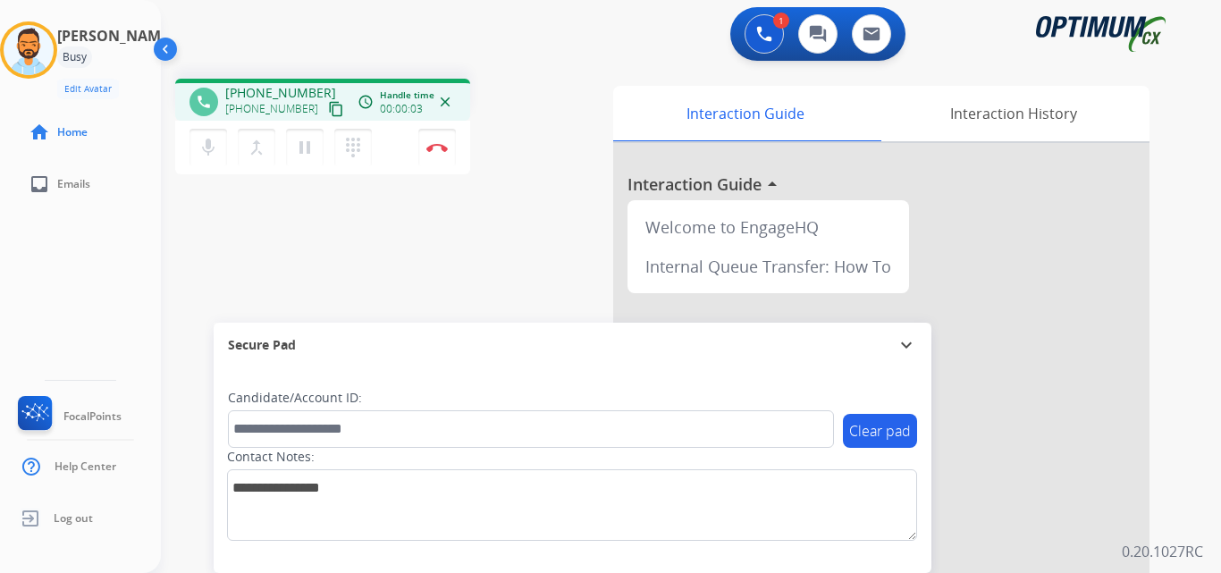
click at [328, 105] on mat-icon "content_copy" at bounding box center [336, 109] width 16 height 16
click at [438, 150] on img at bounding box center [436, 147] width 21 height 9
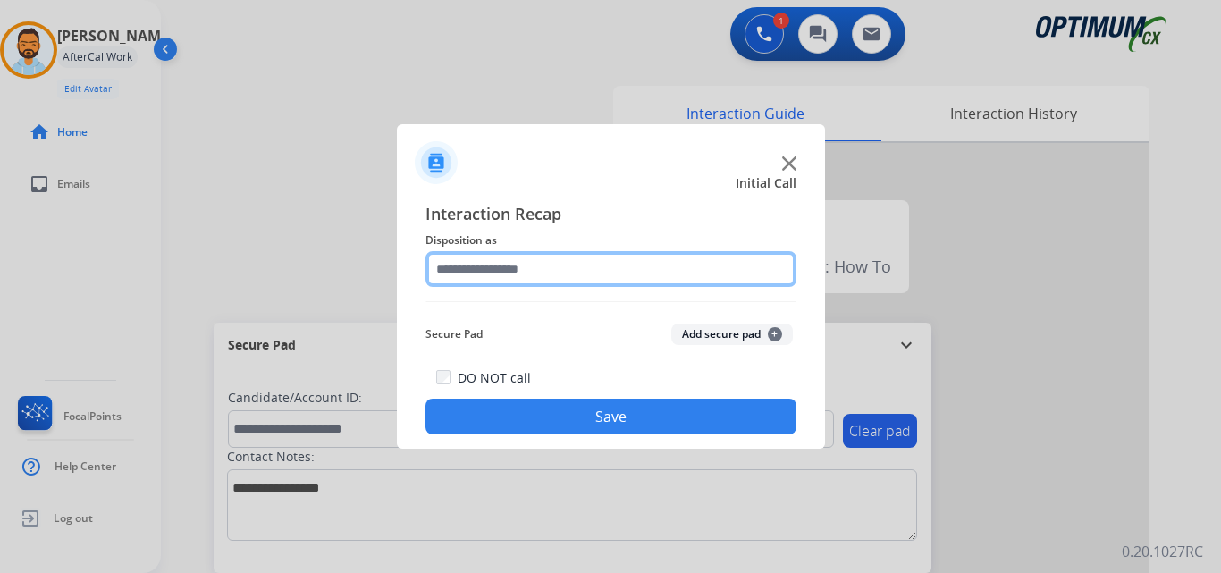
click at [542, 269] on input "text" at bounding box center [610, 269] width 371 height 36
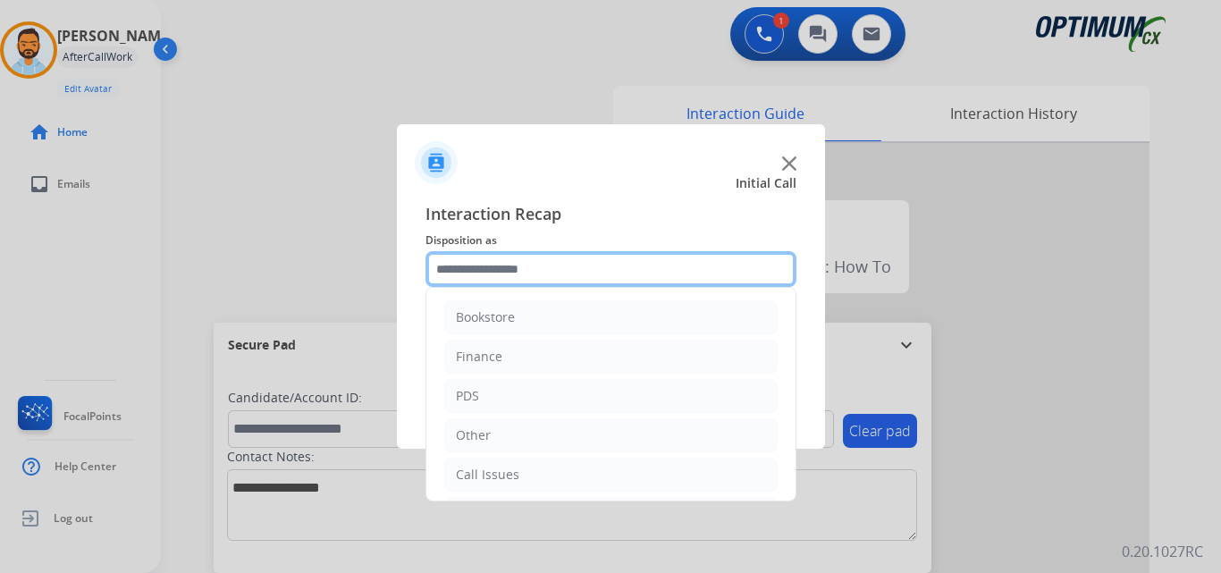
scroll to position [122, 0]
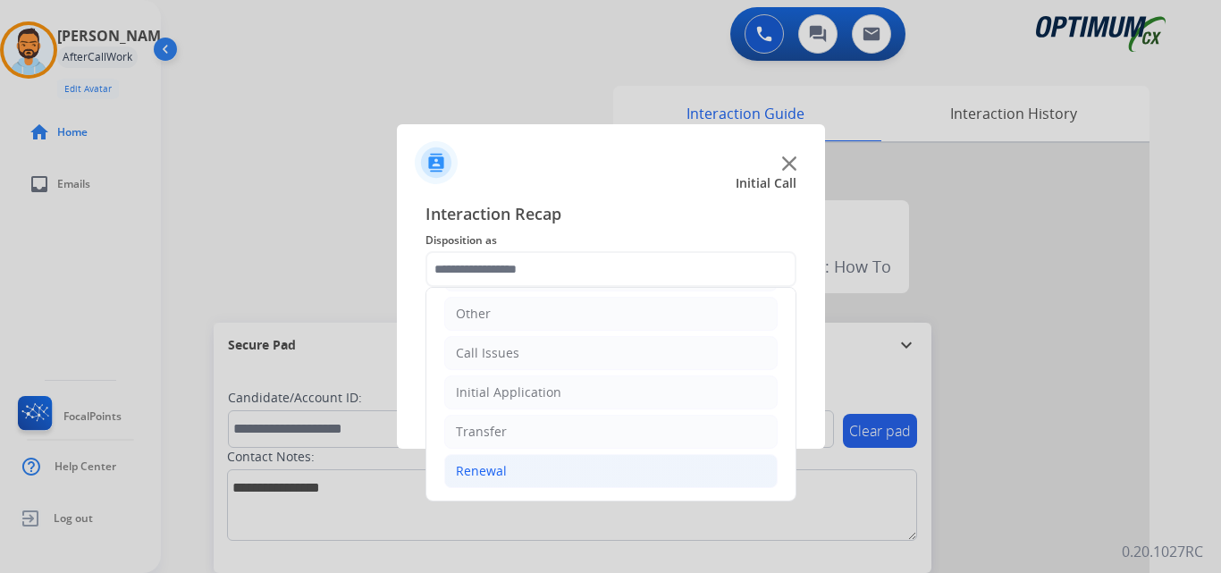
click at [543, 471] on li "Renewal" at bounding box center [610, 471] width 333 height 34
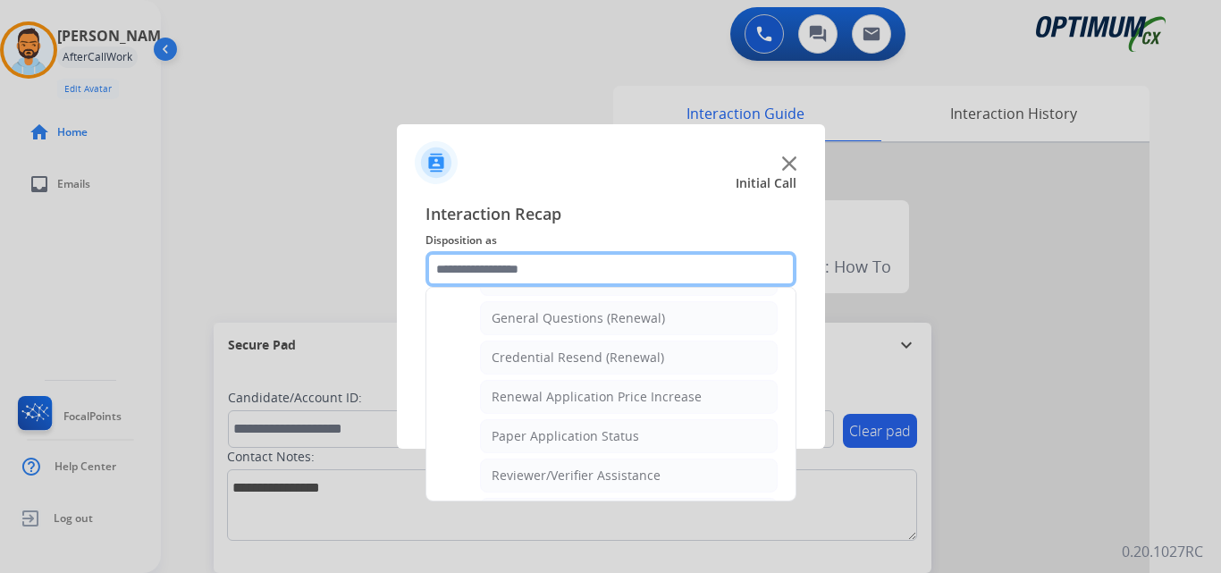
scroll to position [508, 0]
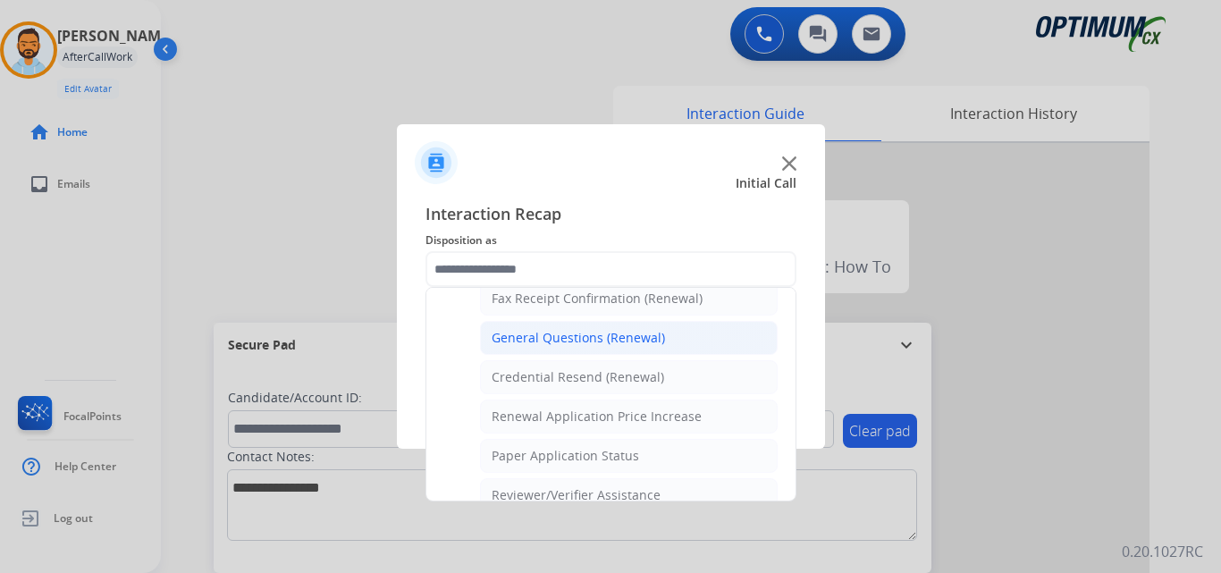
click at [559, 337] on div "General Questions (Renewal)" at bounding box center [577, 338] width 173 height 18
type input "**********"
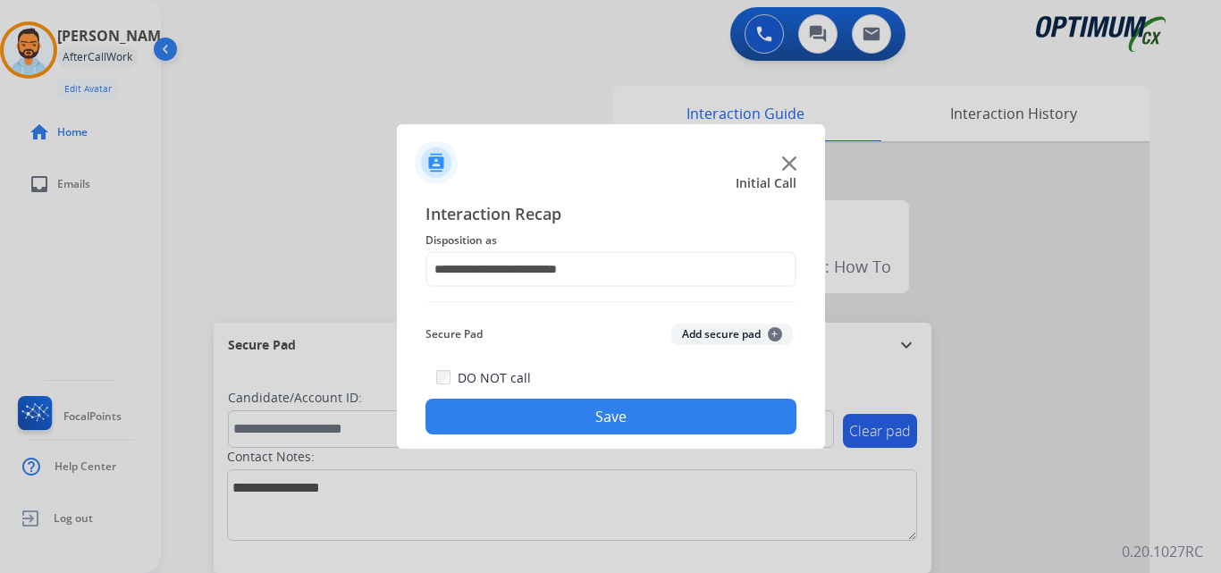
click at [586, 411] on button "Save" at bounding box center [610, 417] width 371 height 36
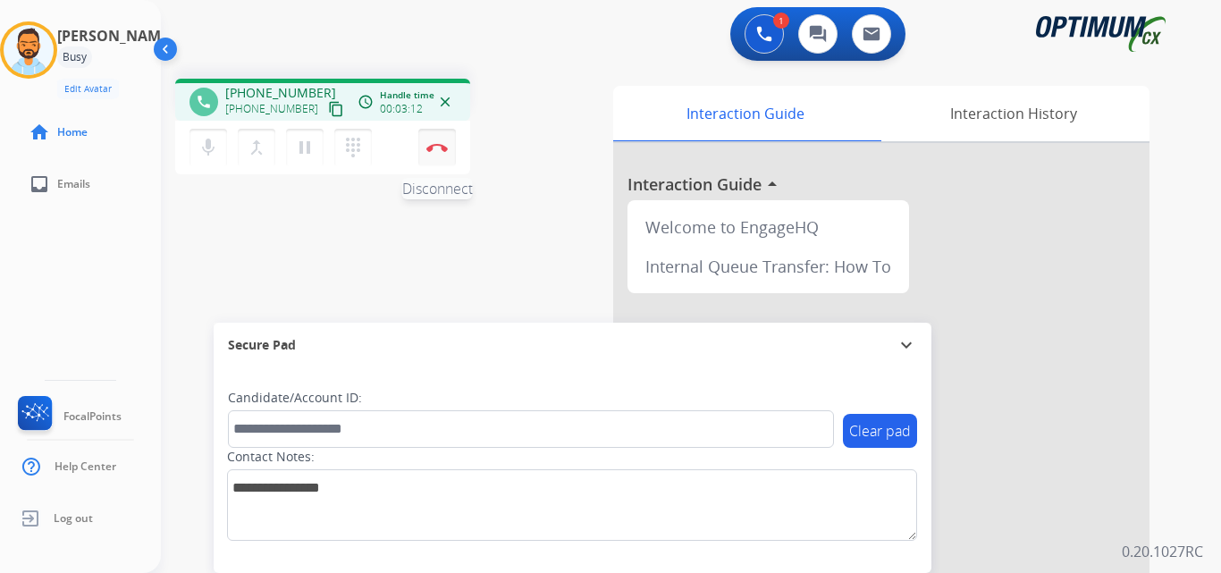
click at [440, 149] on img at bounding box center [436, 147] width 21 height 9
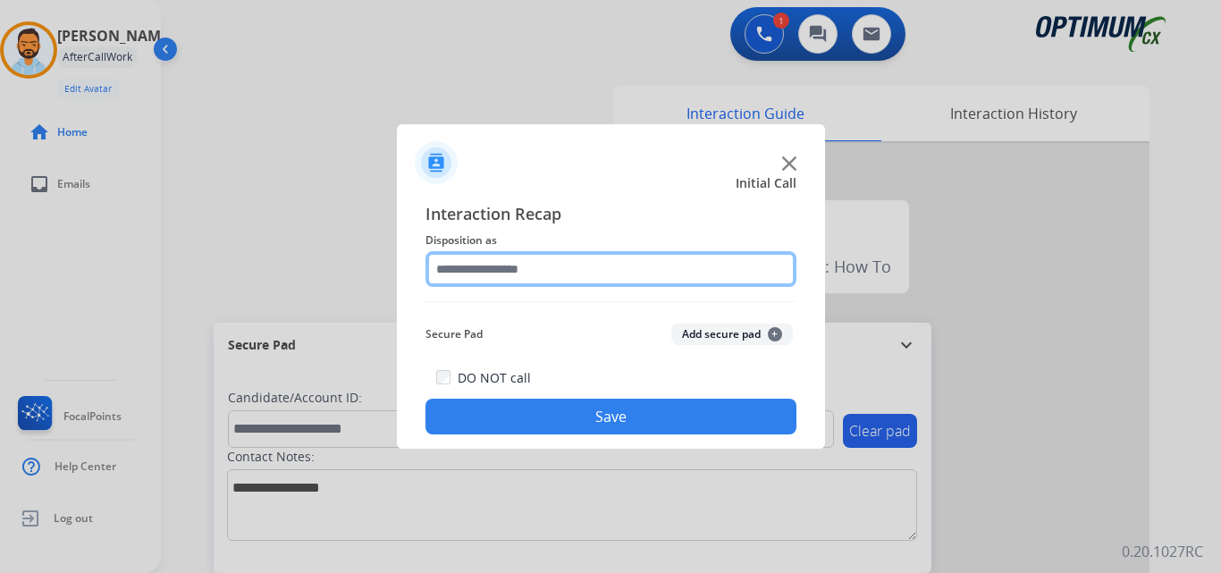
click at [541, 265] on input "text" at bounding box center [610, 269] width 371 height 36
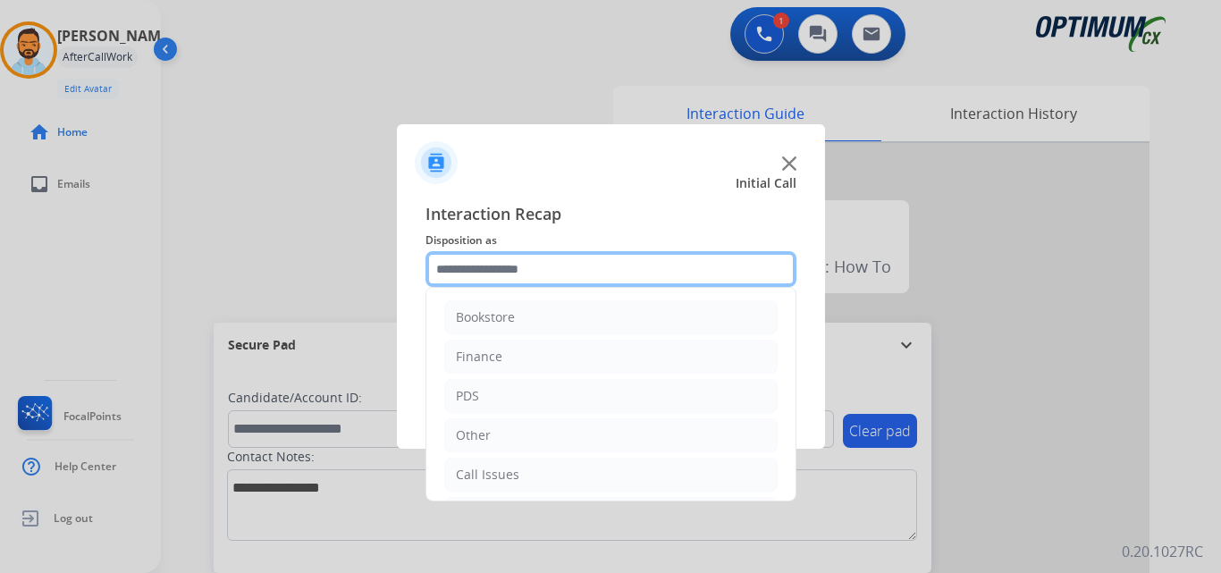
scroll to position [122, 0]
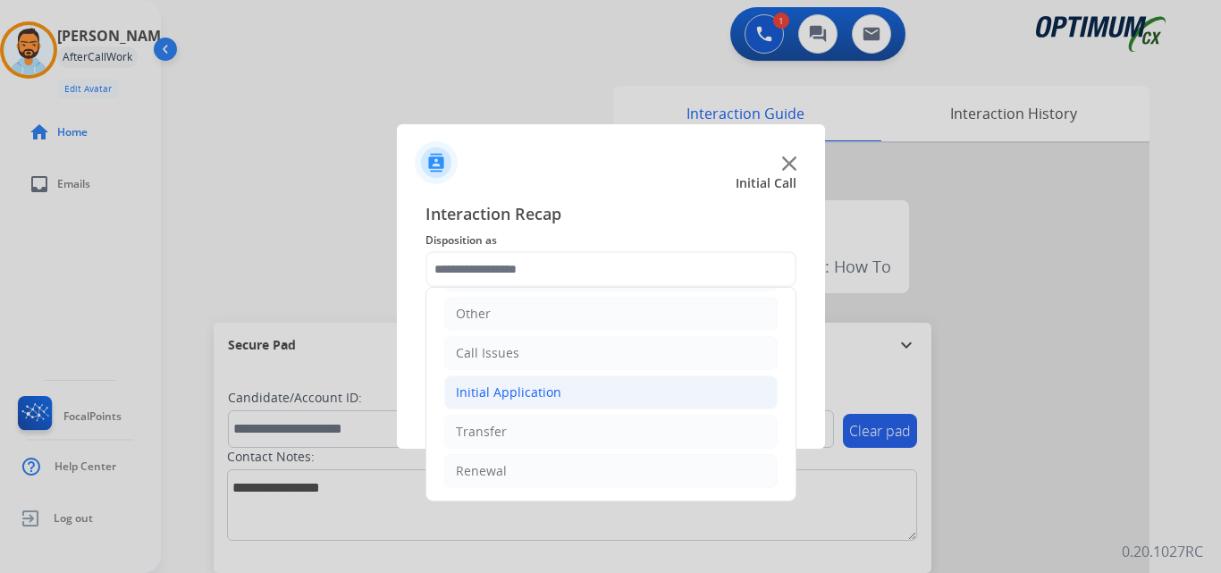
click at [561, 391] on li "Initial Application" at bounding box center [610, 392] width 333 height 34
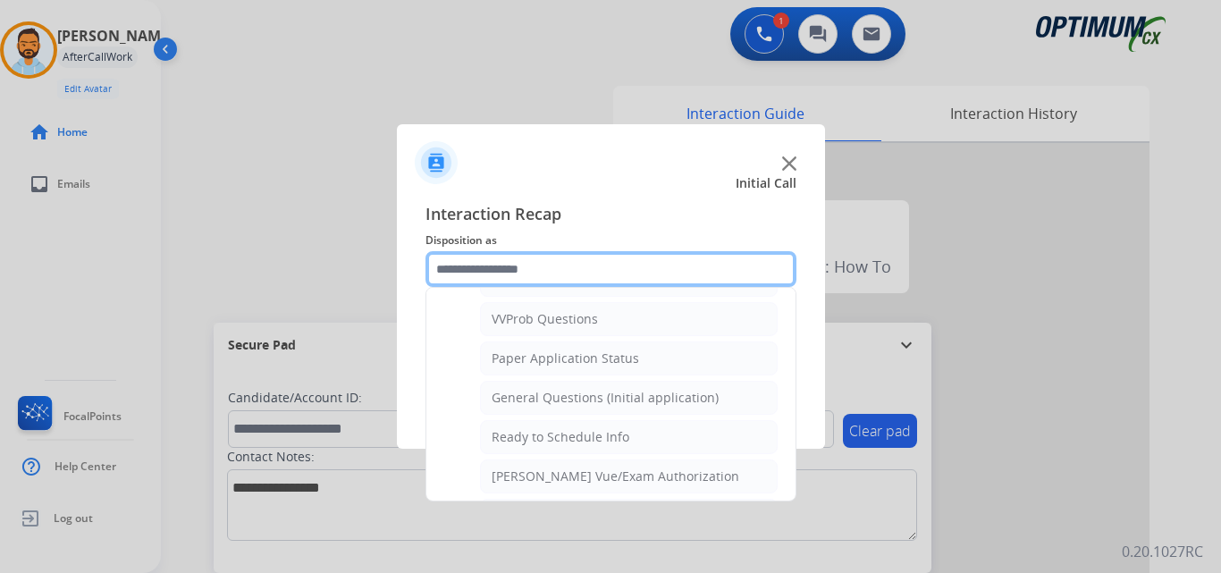
scroll to position [969, 0]
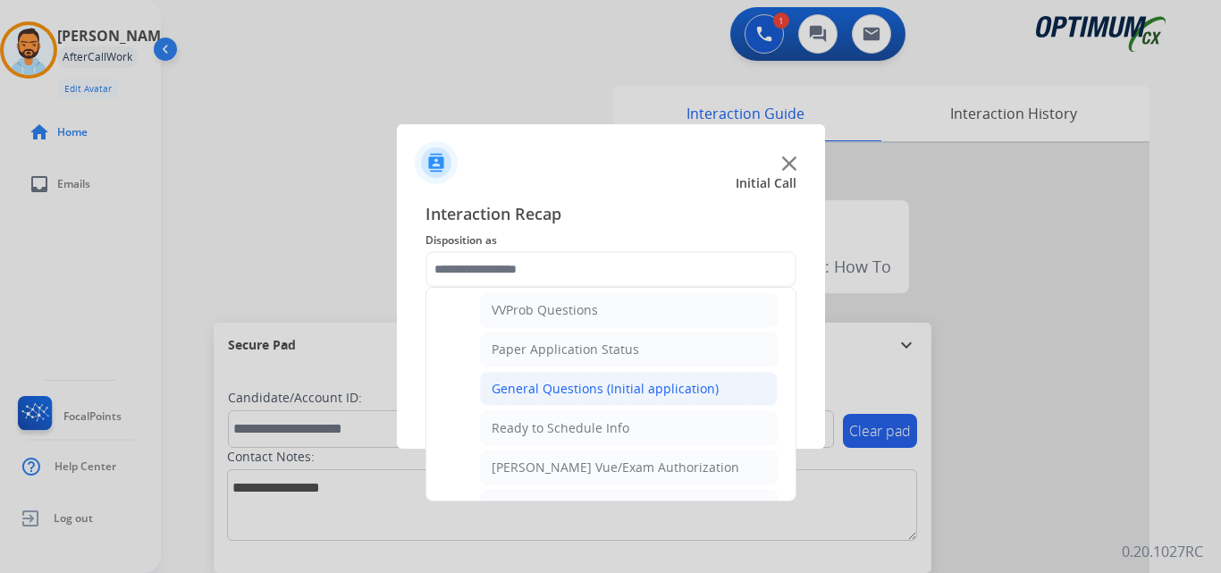
click at [630, 396] on div "General Questions (Initial application)" at bounding box center [604, 389] width 227 height 18
type input "**********"
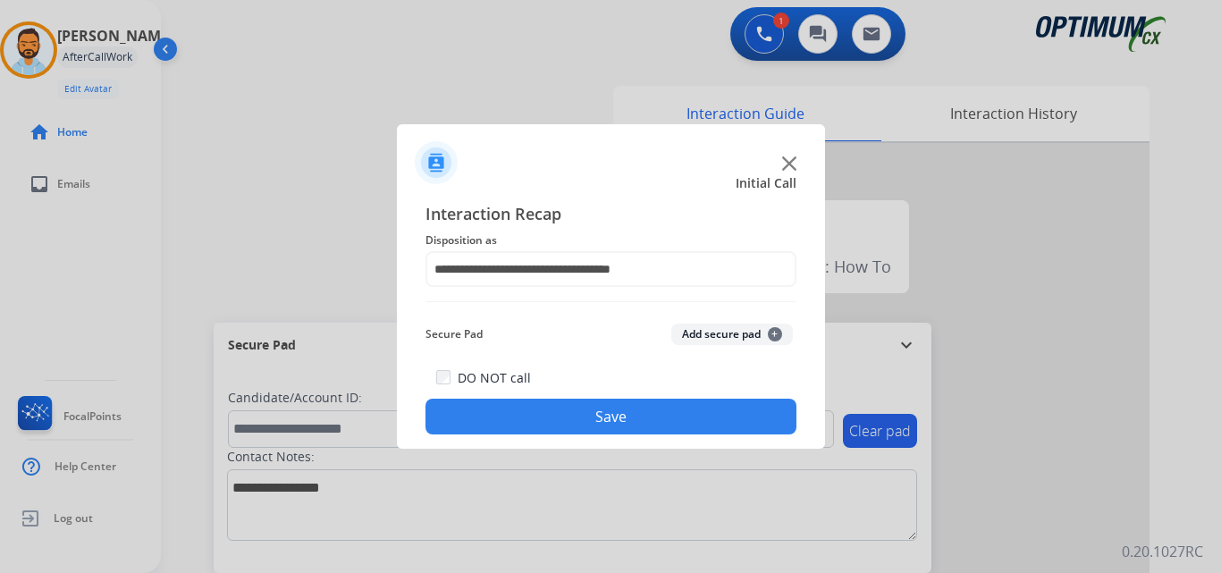
click at [581, 423] on button "Save" at bounding box center [610, 417] width 371 height 36
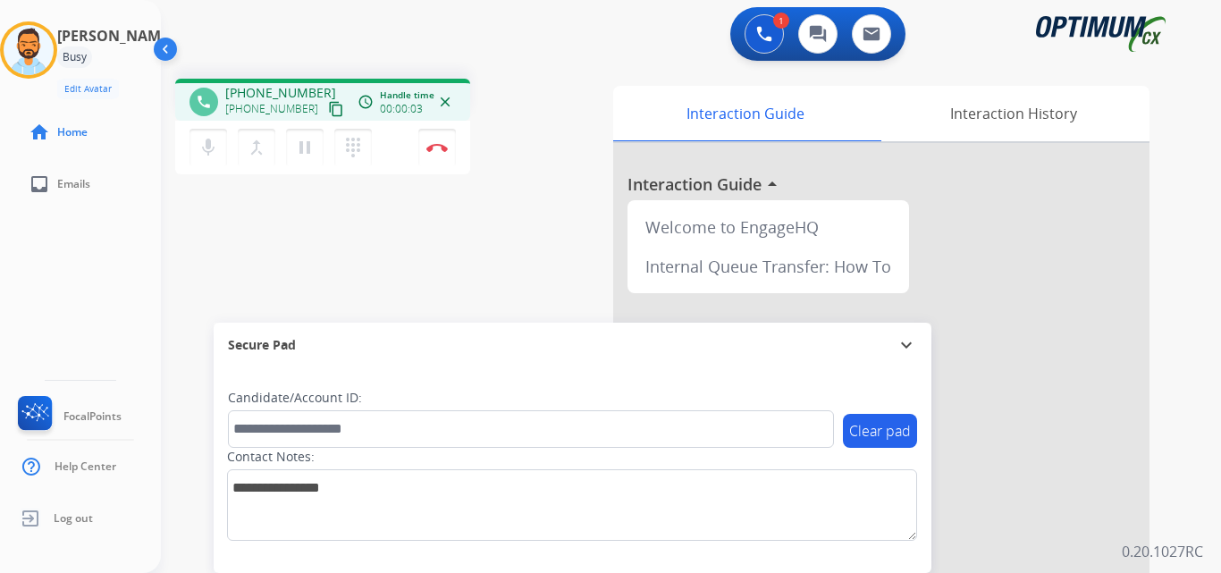
click at [328, 108] on mat-icon "content_copy" at bounding box center [336, 109] width 16 height 16
click at [434, 144] on img at bounding box center [436, 147] width 21 height 9
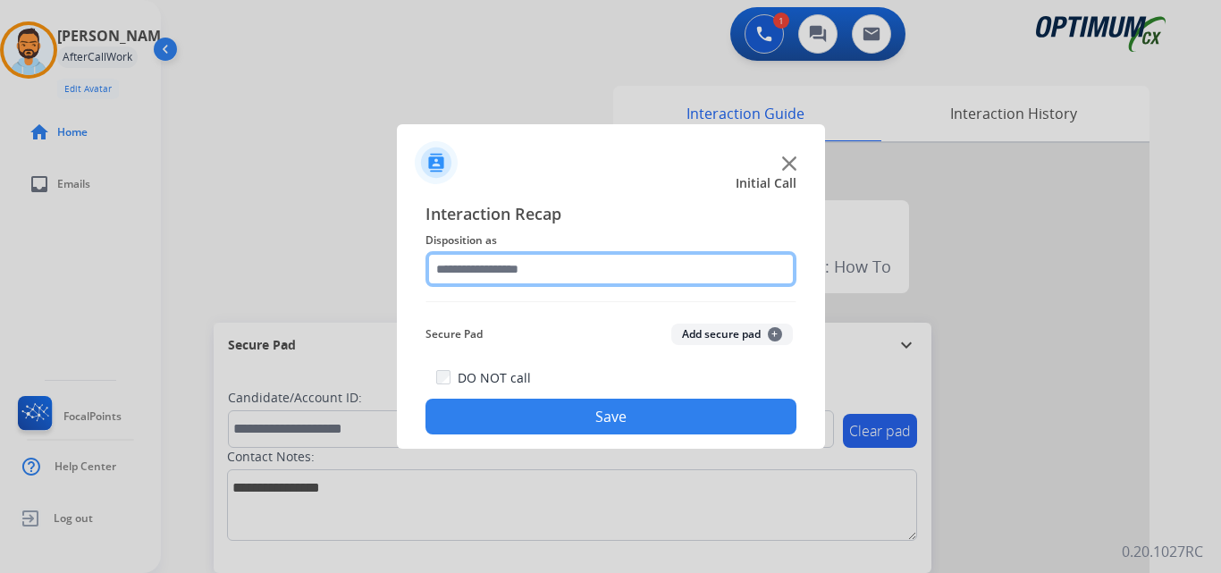
click at [517, 264] on input "text" at bounding box center [610, 269] width 371 height 36
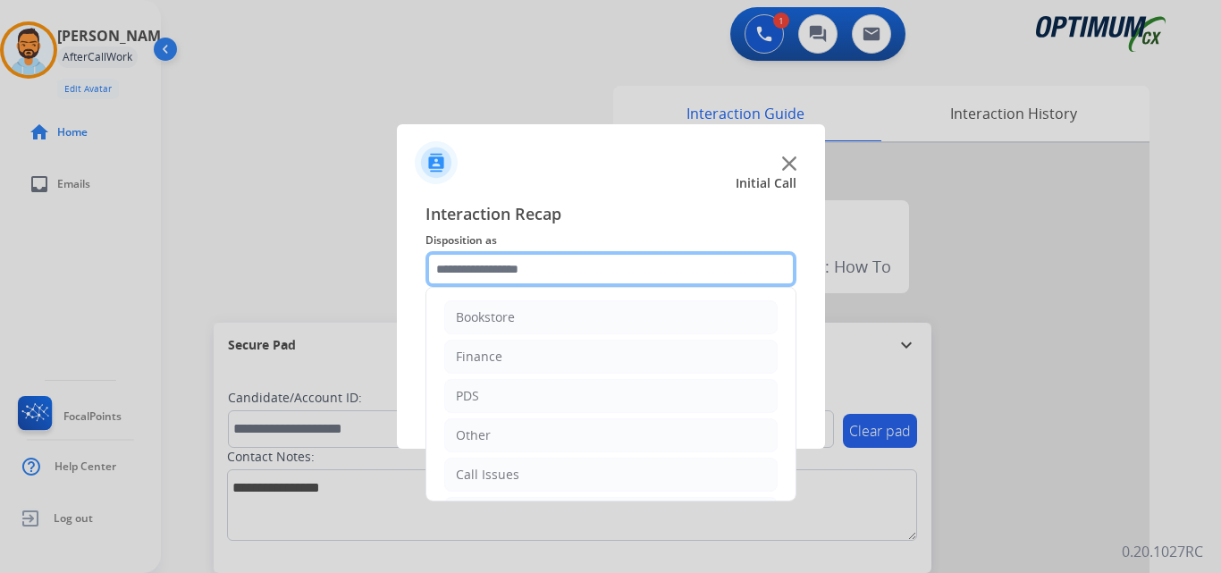
scroll to position [122, 0]
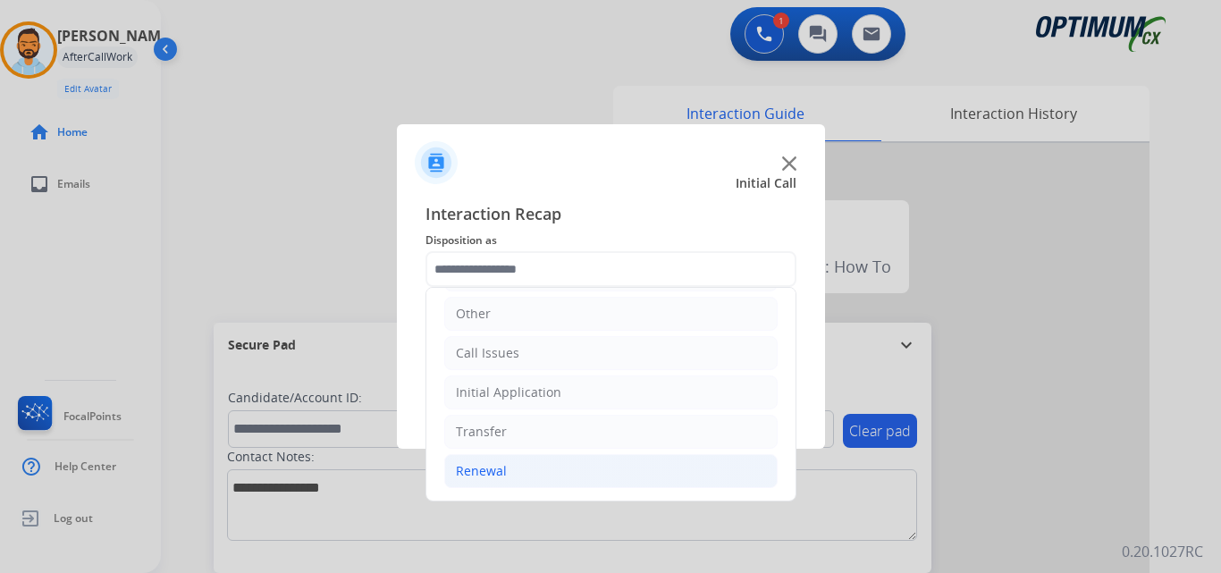
click at [519, 466] on li "Renewal" at bounding box center [610, 471] width 333 height 34
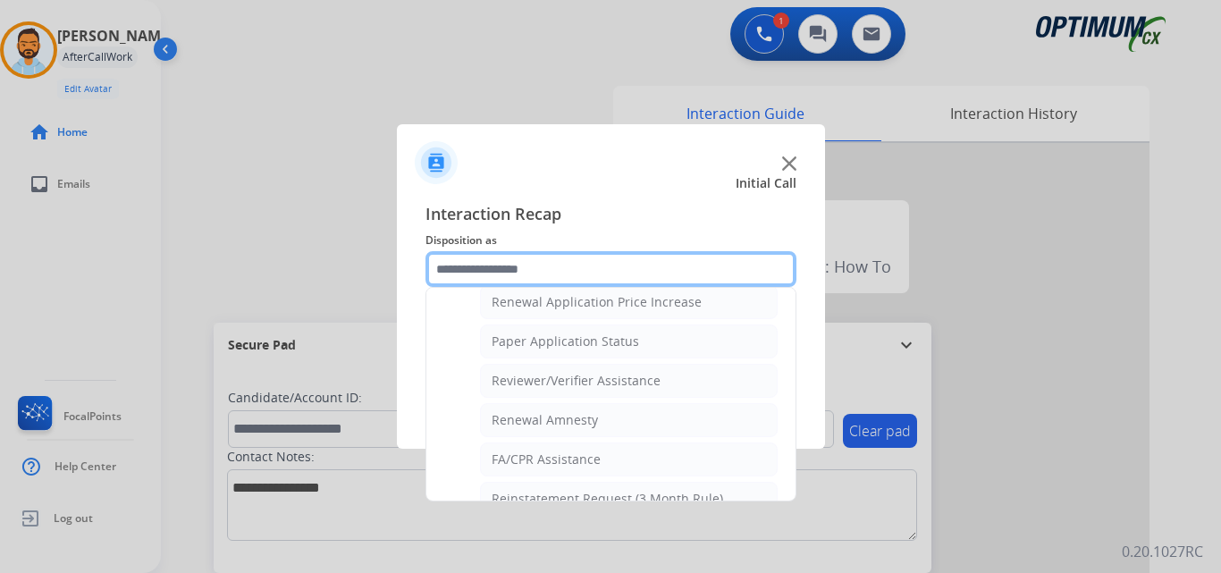
scroll to position [621, 0]
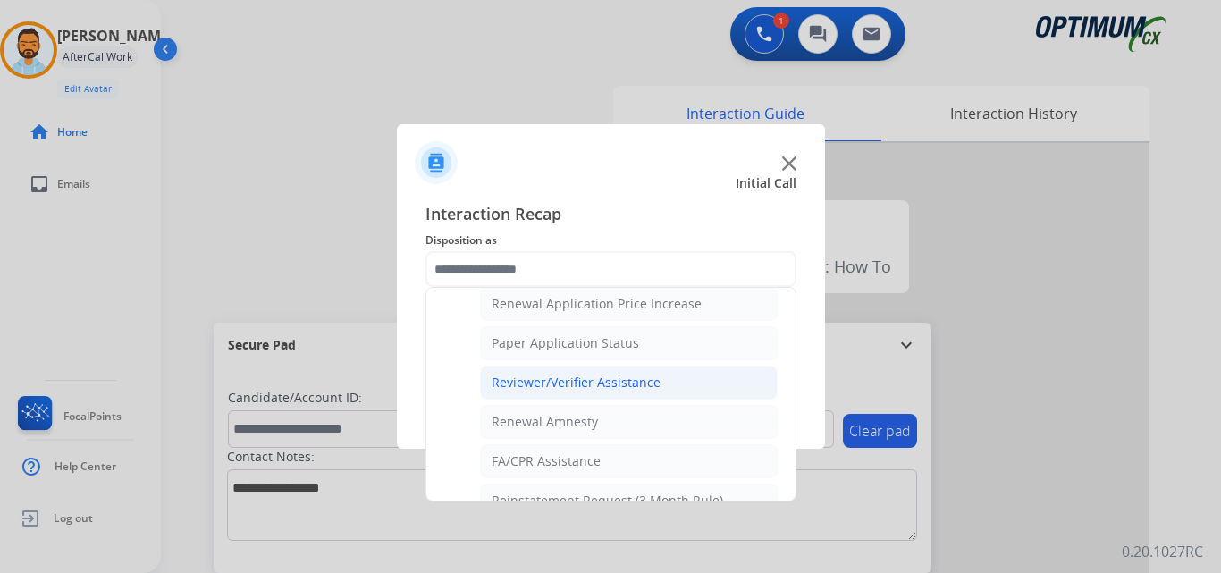
click at [602, 390] on div "Reviewer/Verifier Assistance" at bounding box center [575, 383] width 169 height 18
type input "**********"
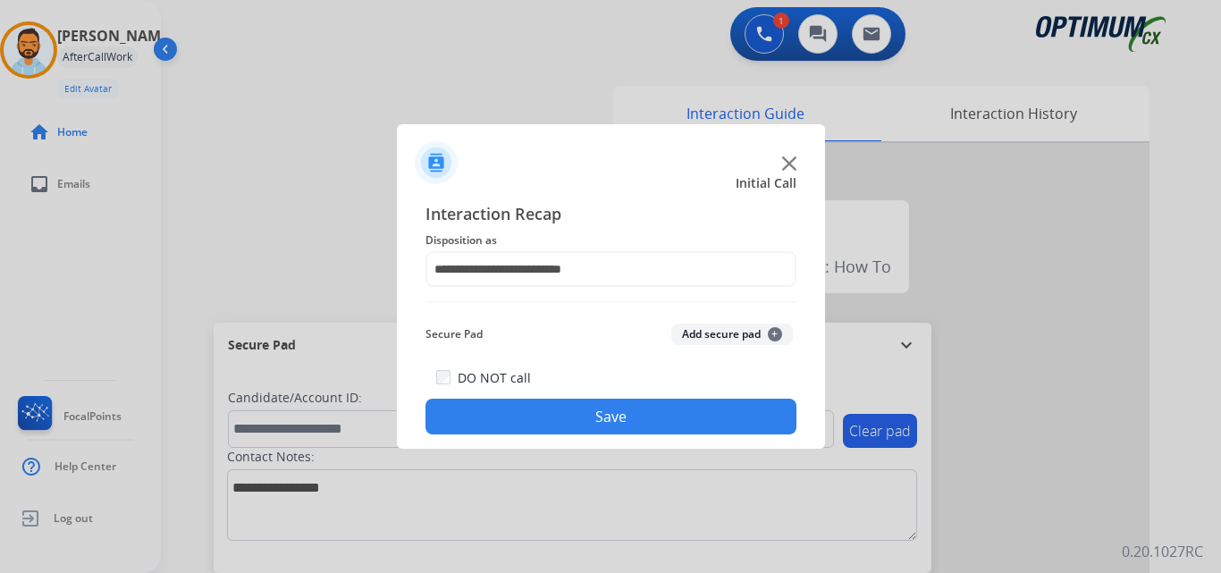
click at [579, 425] on button "Save" at bounding box center [610, 417] width 371 height 36
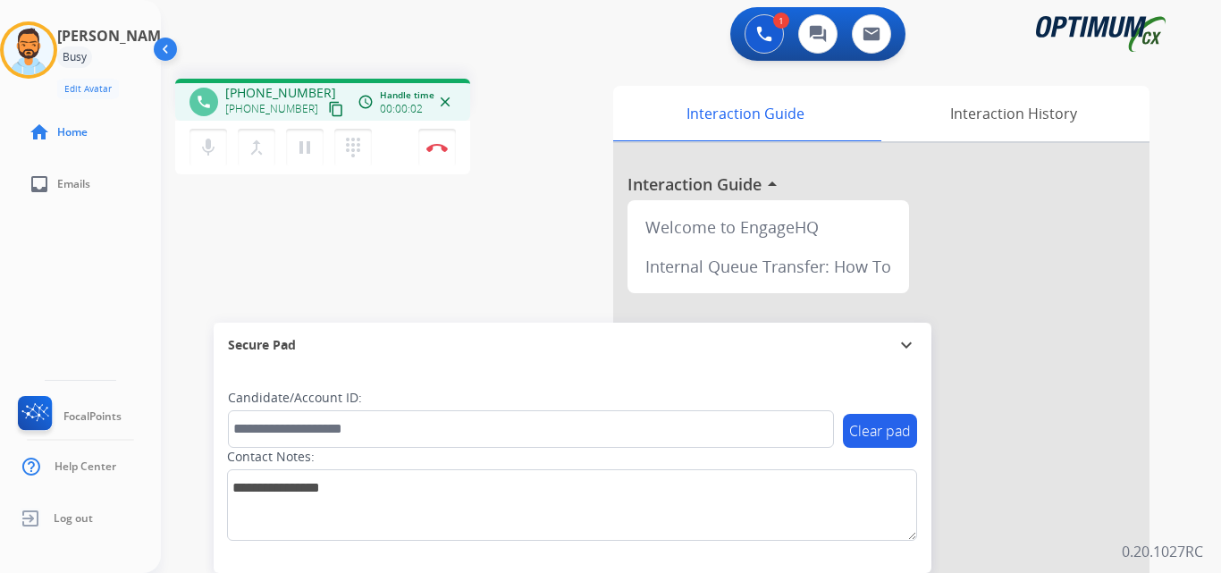
click at [328, 115] on mat-icon "content_copy" at bounding box center [336, 109] width 16 height 16
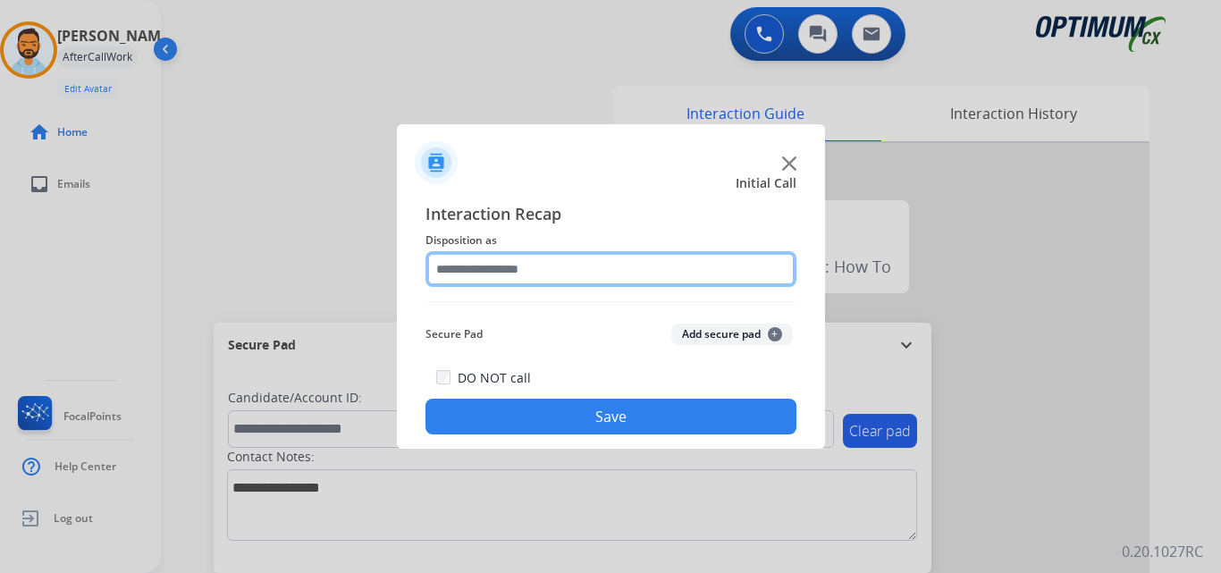
click at [486, 271] on input "text" at bounding box center [610, 269] width 371 height 36
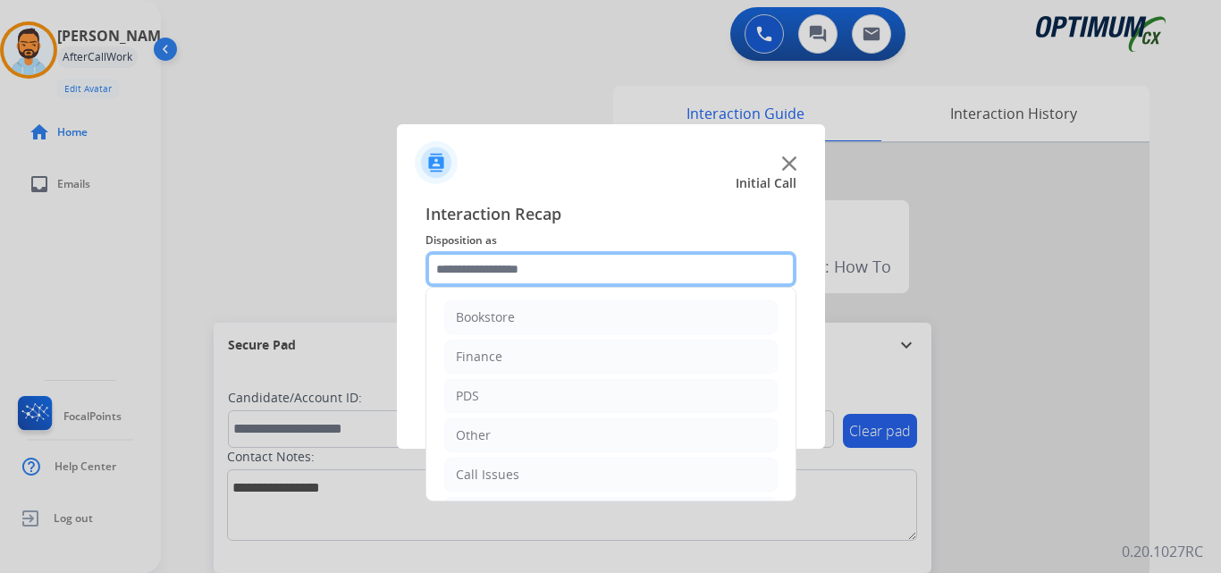
scroll to position [122, 0]
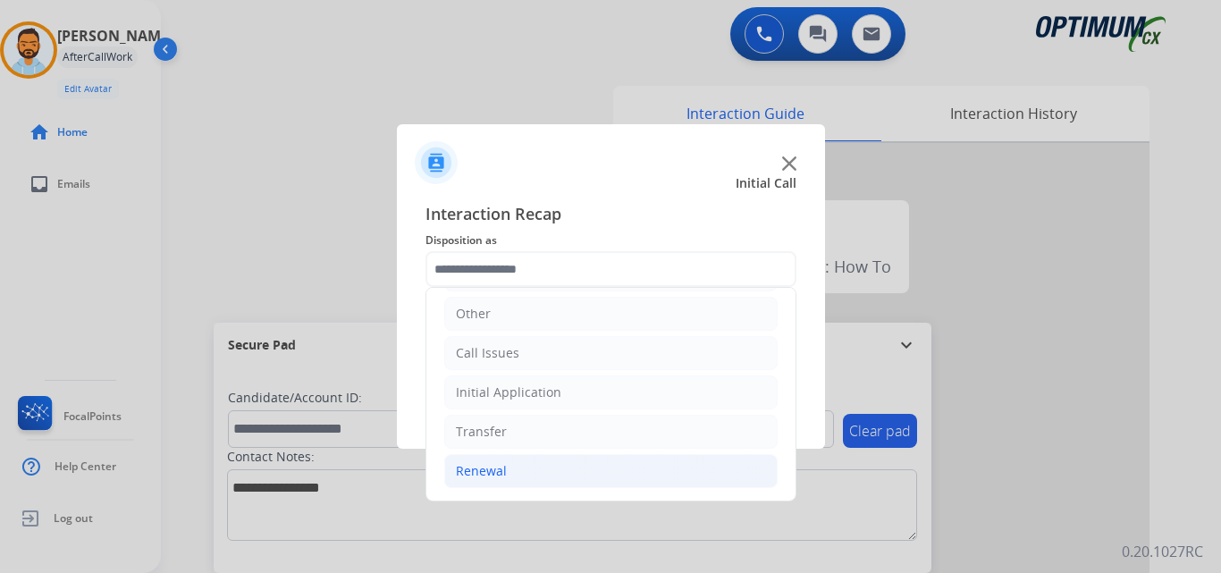
click at [521, 472] on li "Renewal" at bounding box center [610, 471] width 333 height 34
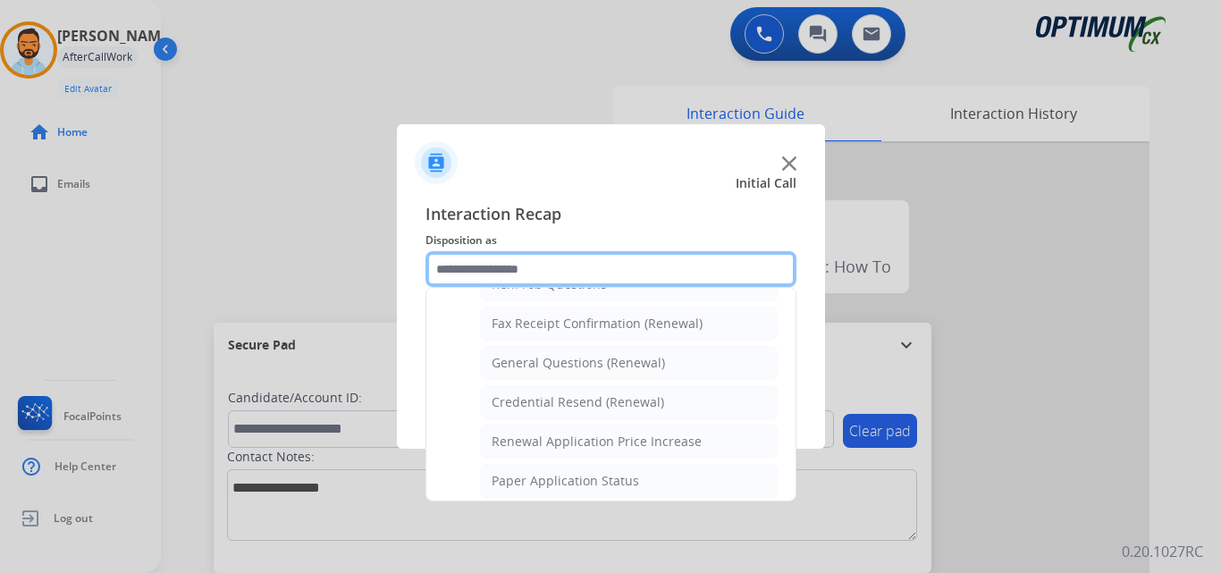
scroll to position [493, 0]
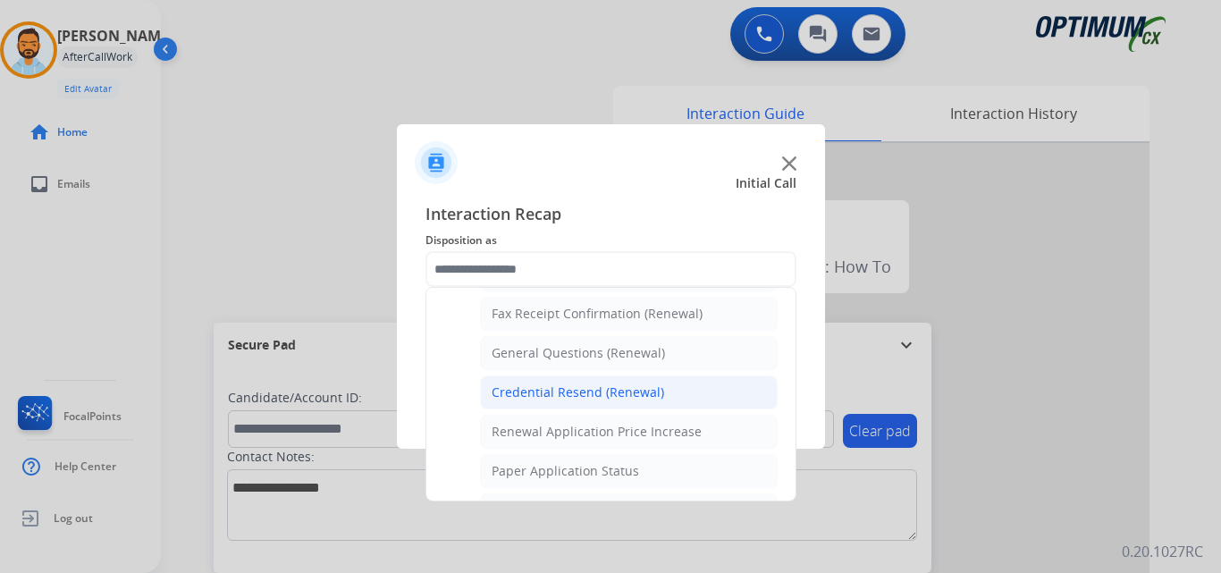
click at [625, 391] on div "Credential Resend (Renewal)" at bounding box center [577, 392] width 172 height 18
type input "**********"
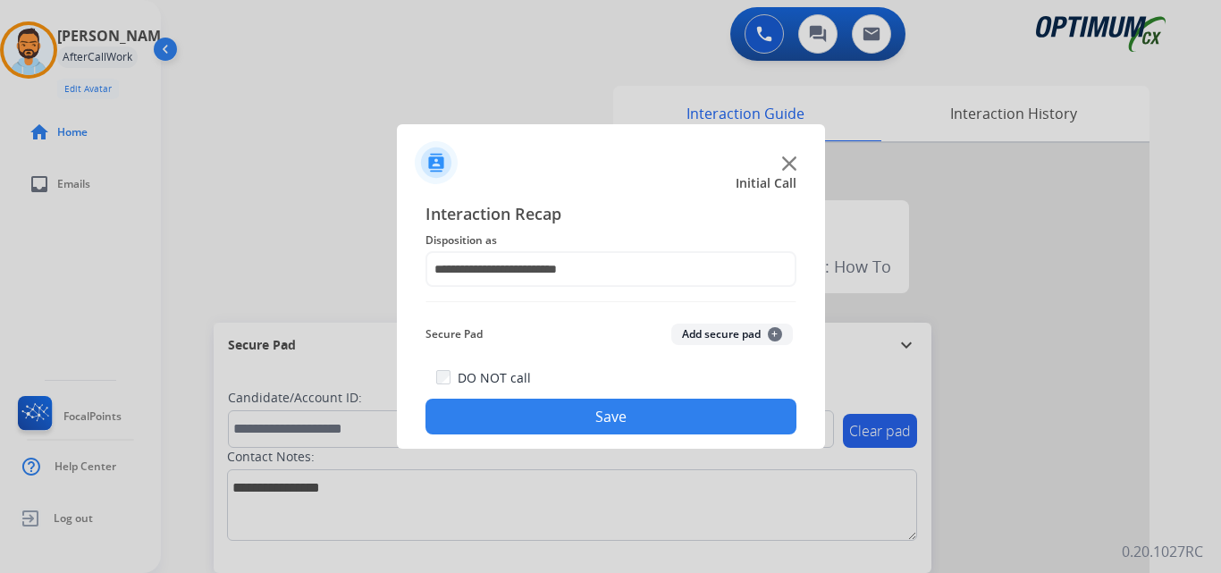
click at [623, 416] on button "Save" at bounding box center [610, 417] width 371 height 36
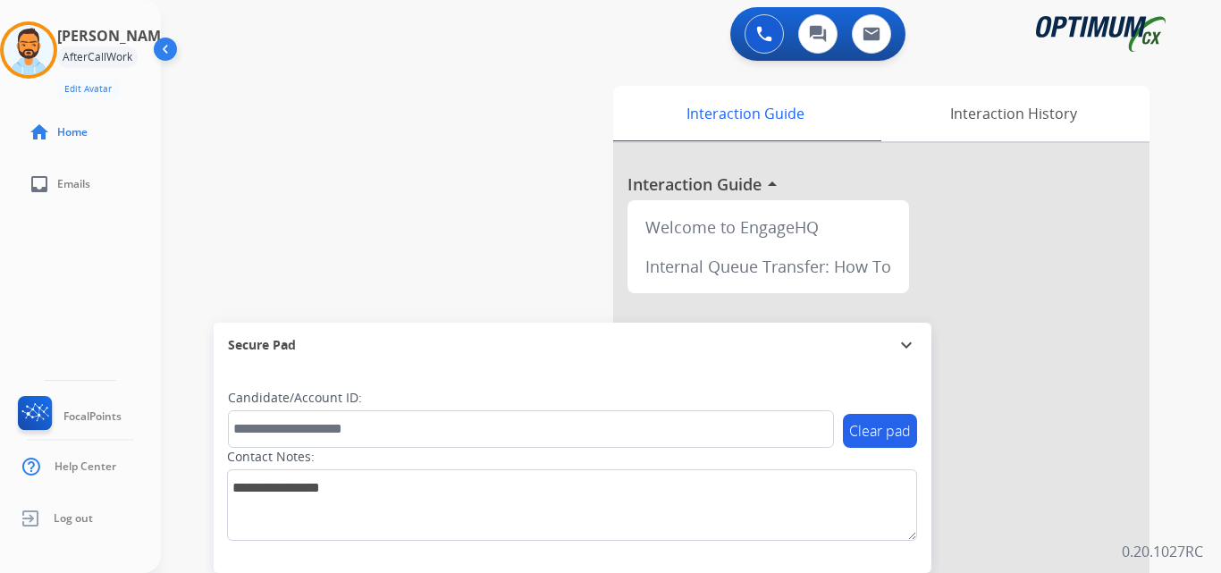
click at [477, 144] on div "swap_horiz Break voice bridge close_fullscreen Connect 3-Way Call merge_type Se…" at bounding box center [669, 436] width 1017 height 745
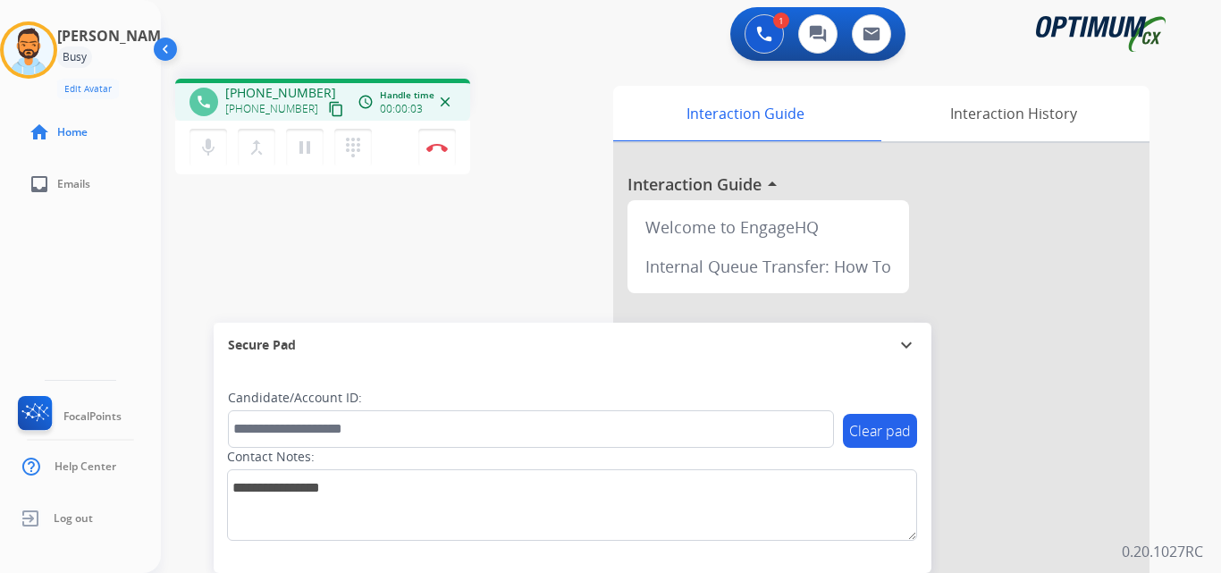
click at [328, 108] on mat-icon "content_copy" at bounding box center [336, 109] width 16 height 16
click at [437, 150] on img at bounding box center [436, 147] width 21 height 9
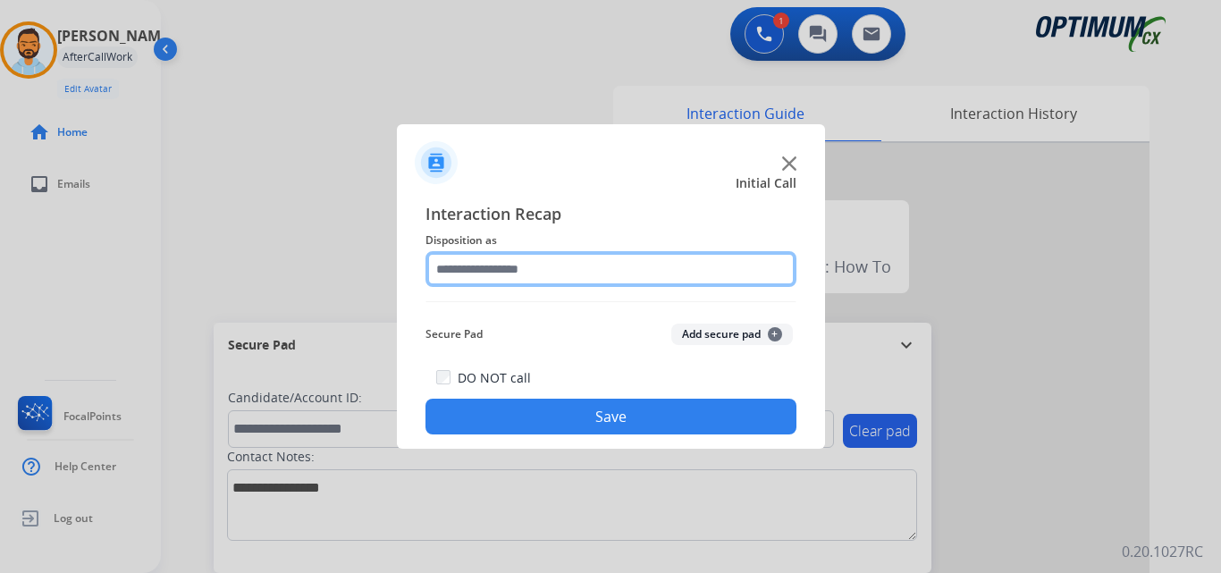
click at [568, 281] on input "text" at bounding box center [610, 269] width 371 height 36
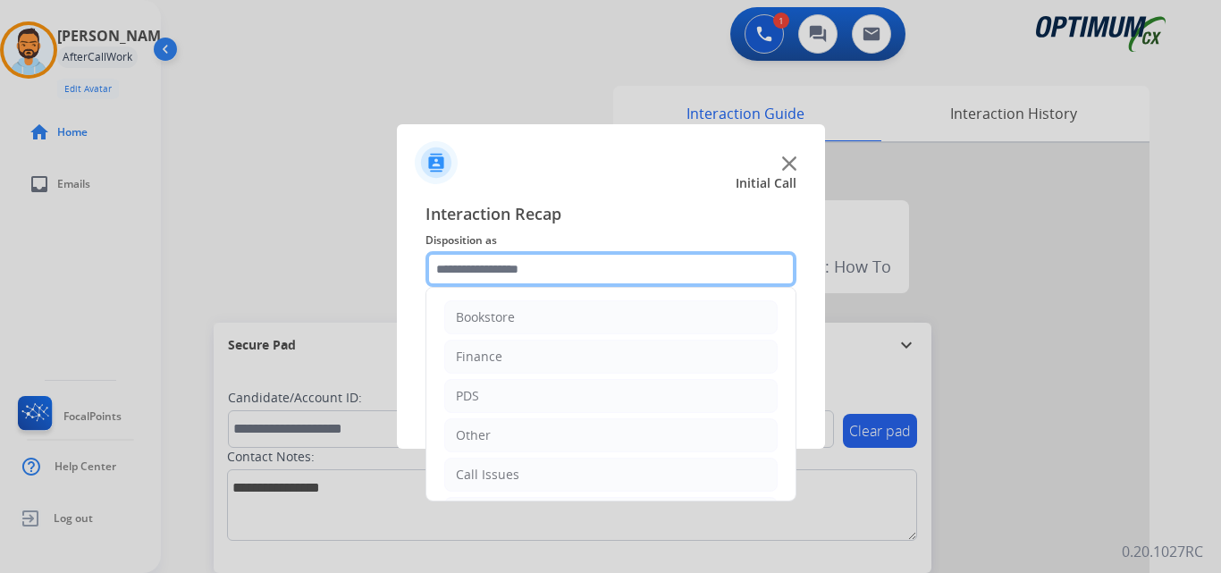
scroll to position [122, 0]
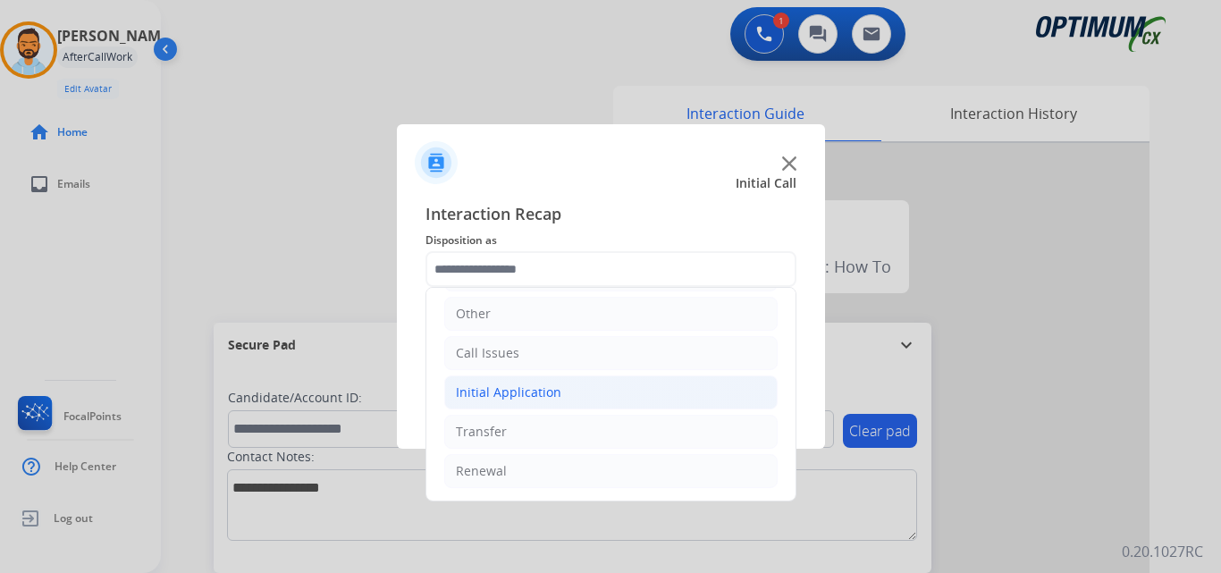
click at [542, 399] on div "Initial Application" at bounding box center [508, 392] width 105 height 18
click at [588, 431] on div "Credential Resend (Initial application)" at bounding box center [604, 432] width 226 height 18
type input "**********"
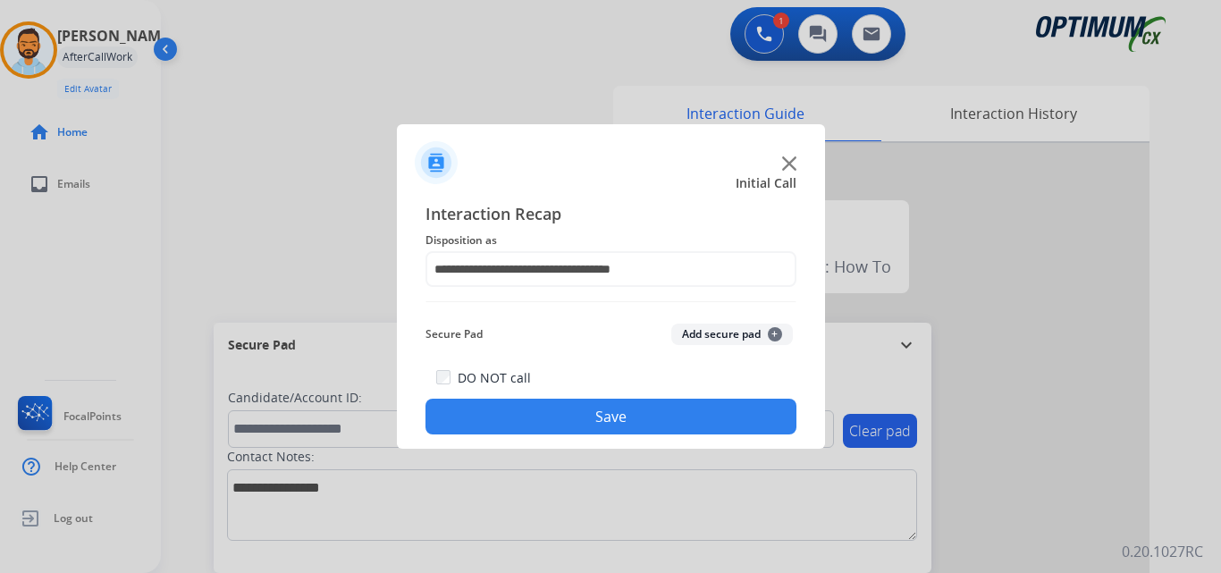
click at [600, 416] on button "Save" at bounding box center [610, 417] width 371 height 36
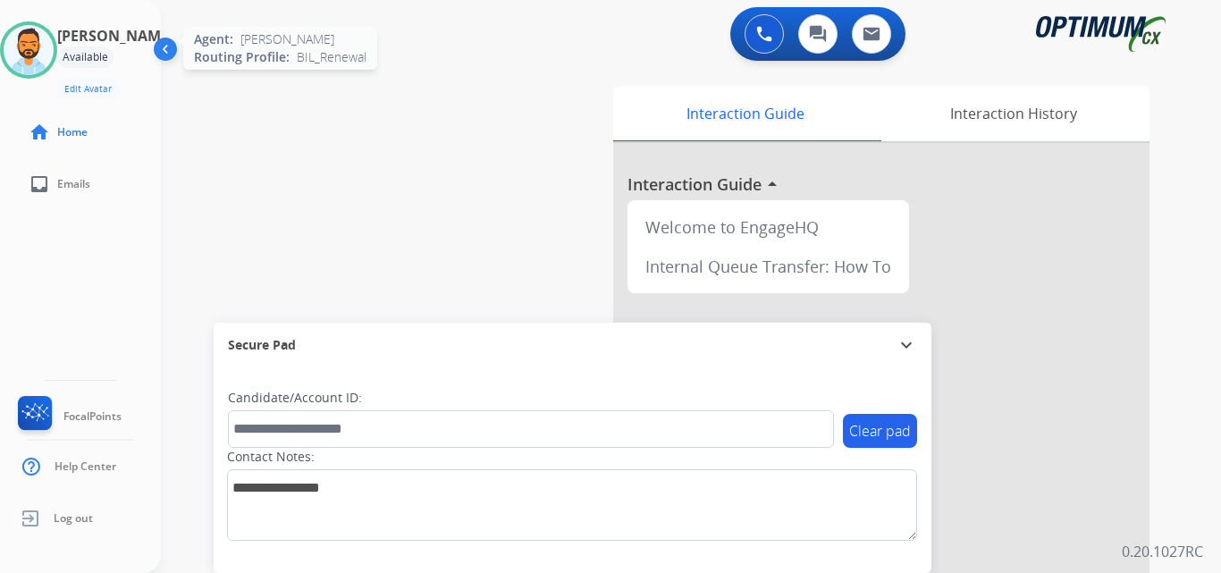
click at [36, 66] on img at bounding box center [29, 50] width 50 height 50
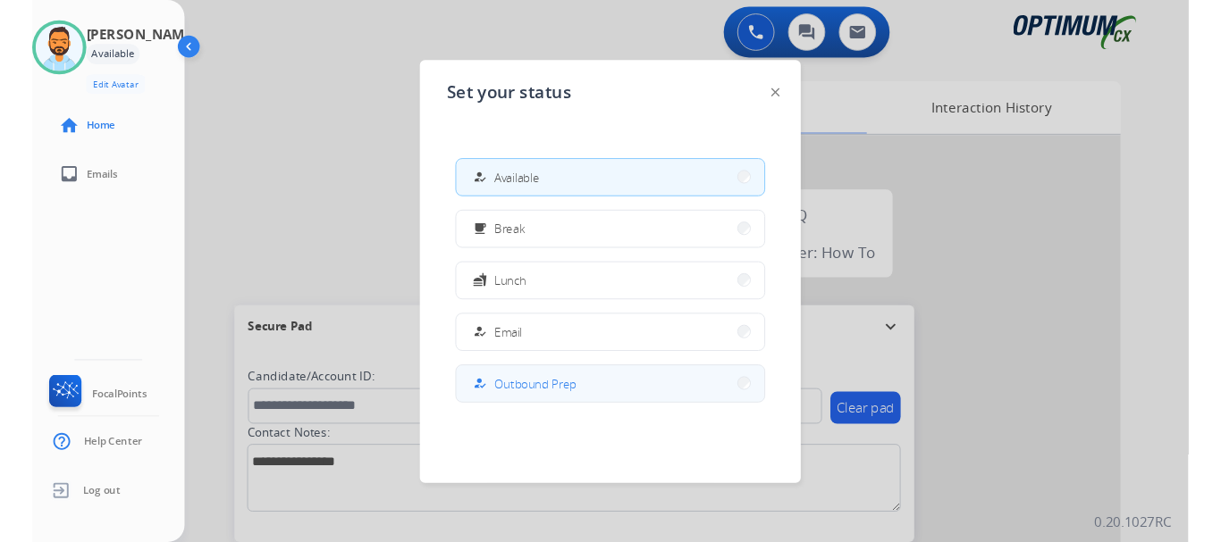
scroll to position [446, 0]
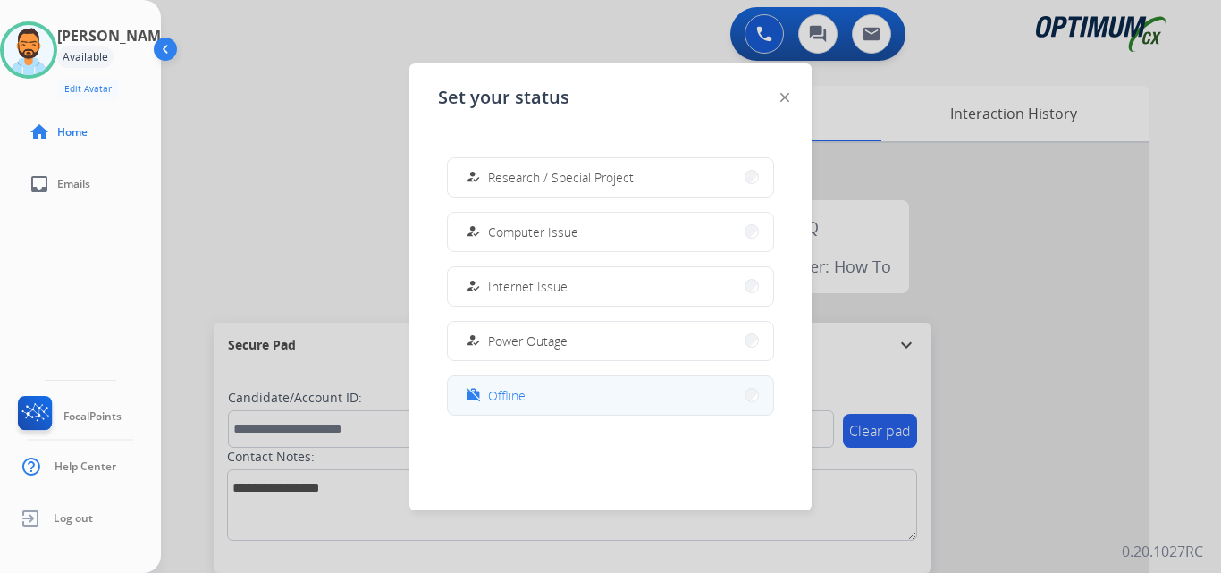
click at [552, 390] on button "work_off Offline" at bounding box center [610, 395] width 325 height 38
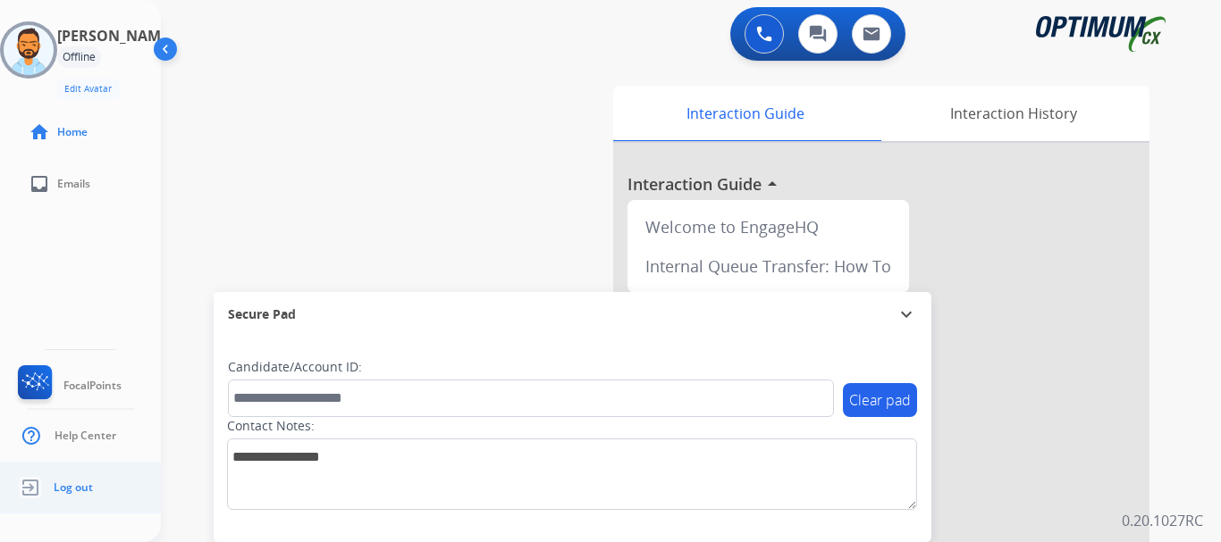
click at [41, 472] on img at bounding box center [30, 488] width 32 height 34
